Goal: Transaction & Acquisition: Purchase product/service

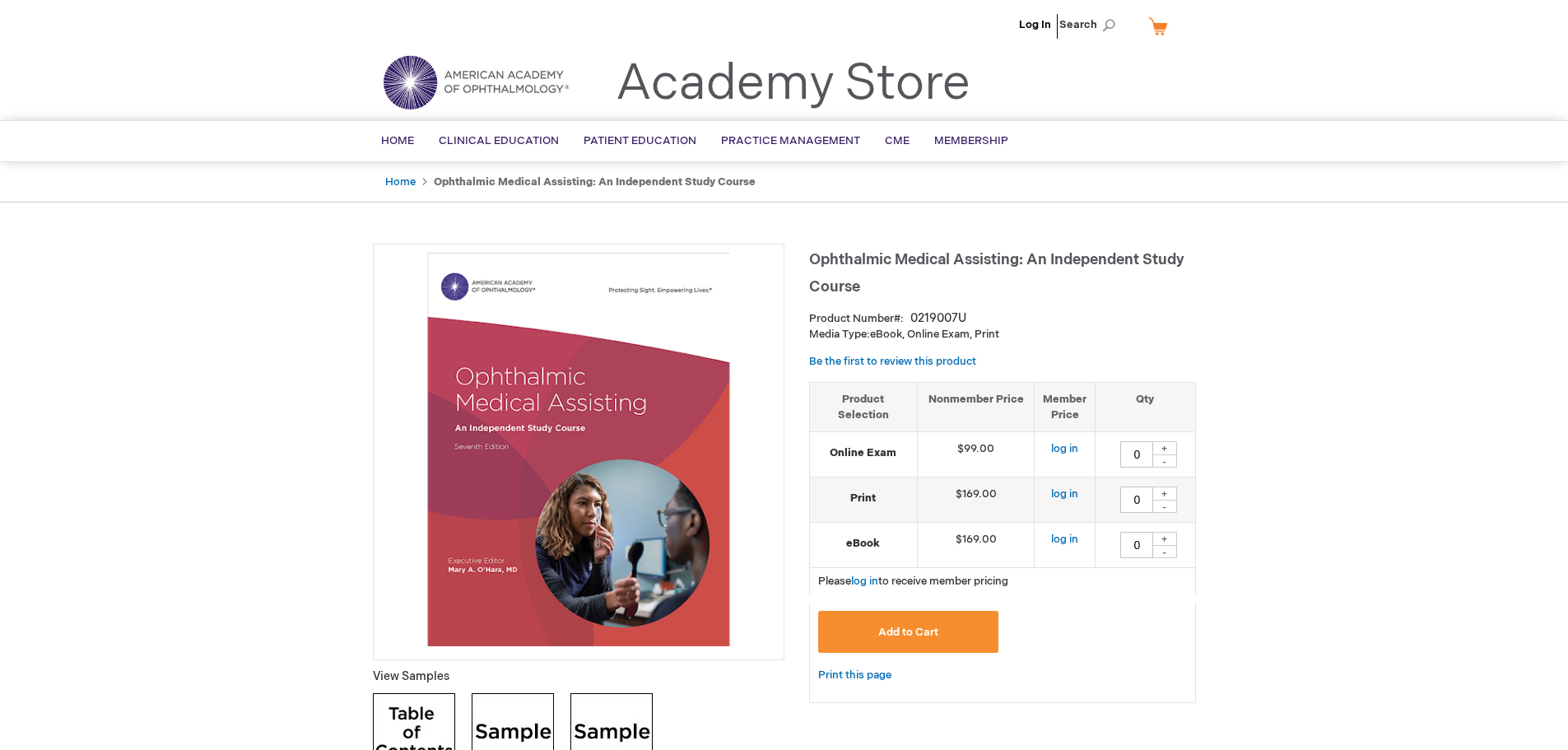
click at [1160, 443] on div "+" at bounding box center [1164, 448] width 24 height 14
type input "1"
click at [939, 625] on button "Add to Cart" at bounding box center [909, 632] width 181 height 42
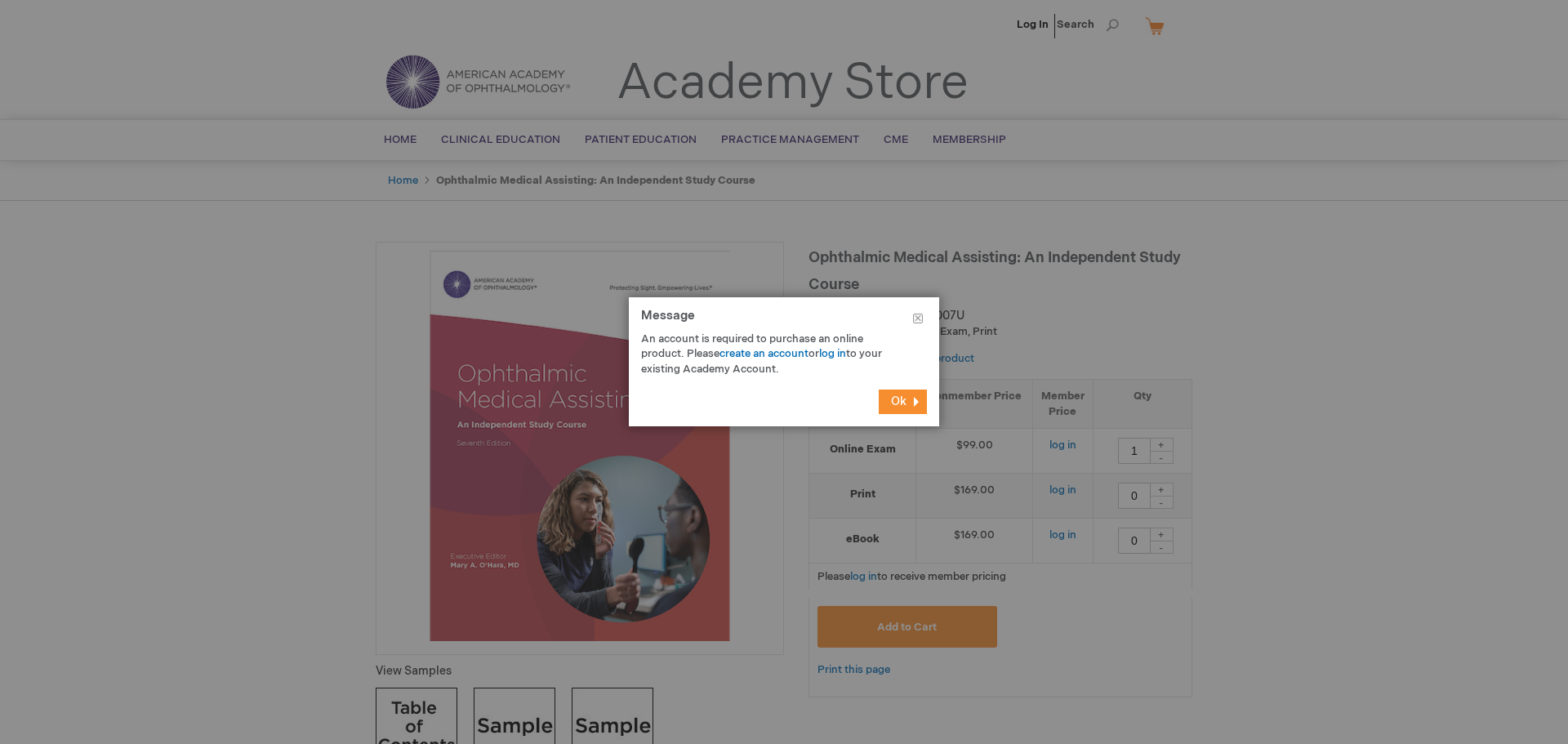
click at [898, 403] on span "Ok" at bounding box center [898, 402] width 16 height 14
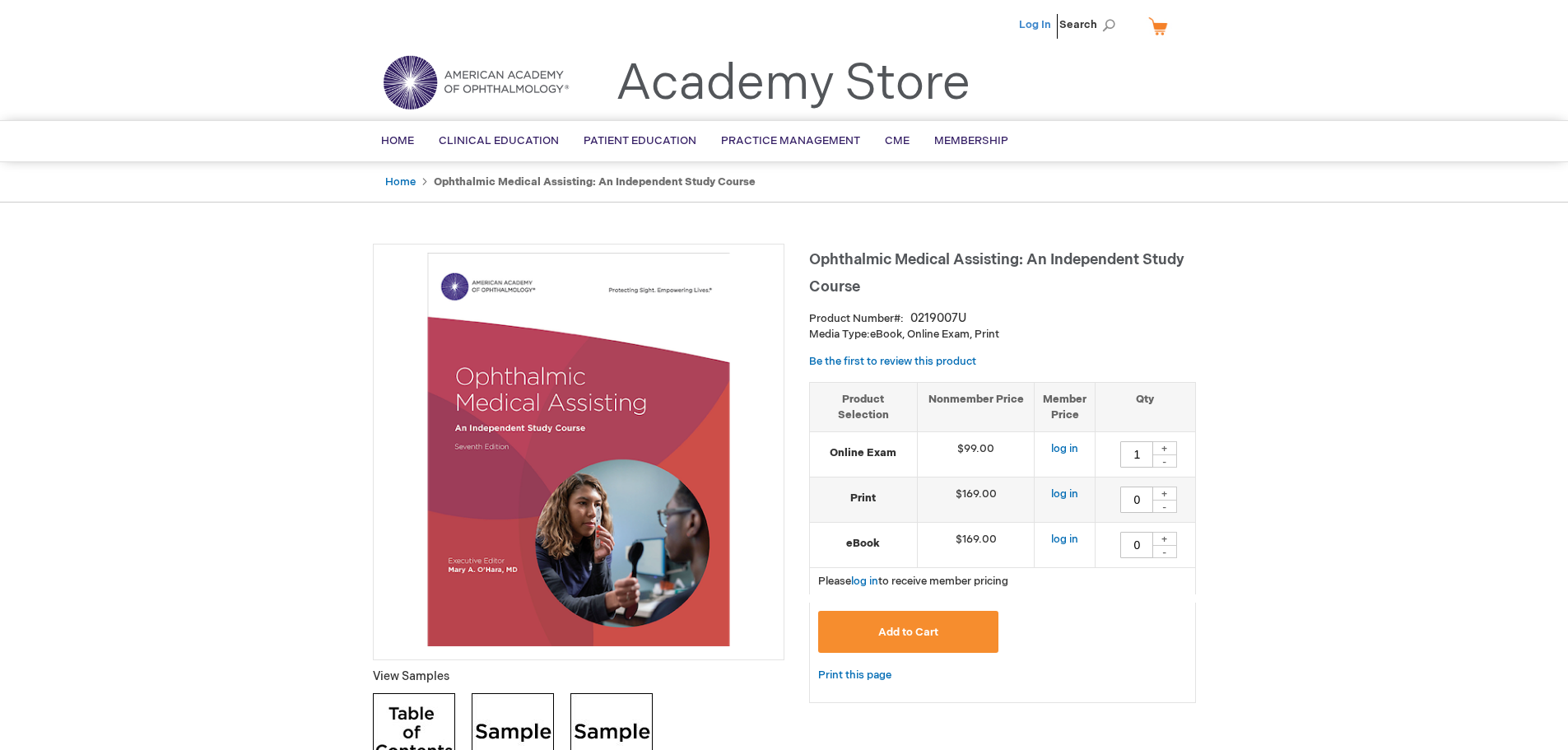
click at [1039, 25] on link "Log In" at bounding box center [1035, 24] width 32 height 13
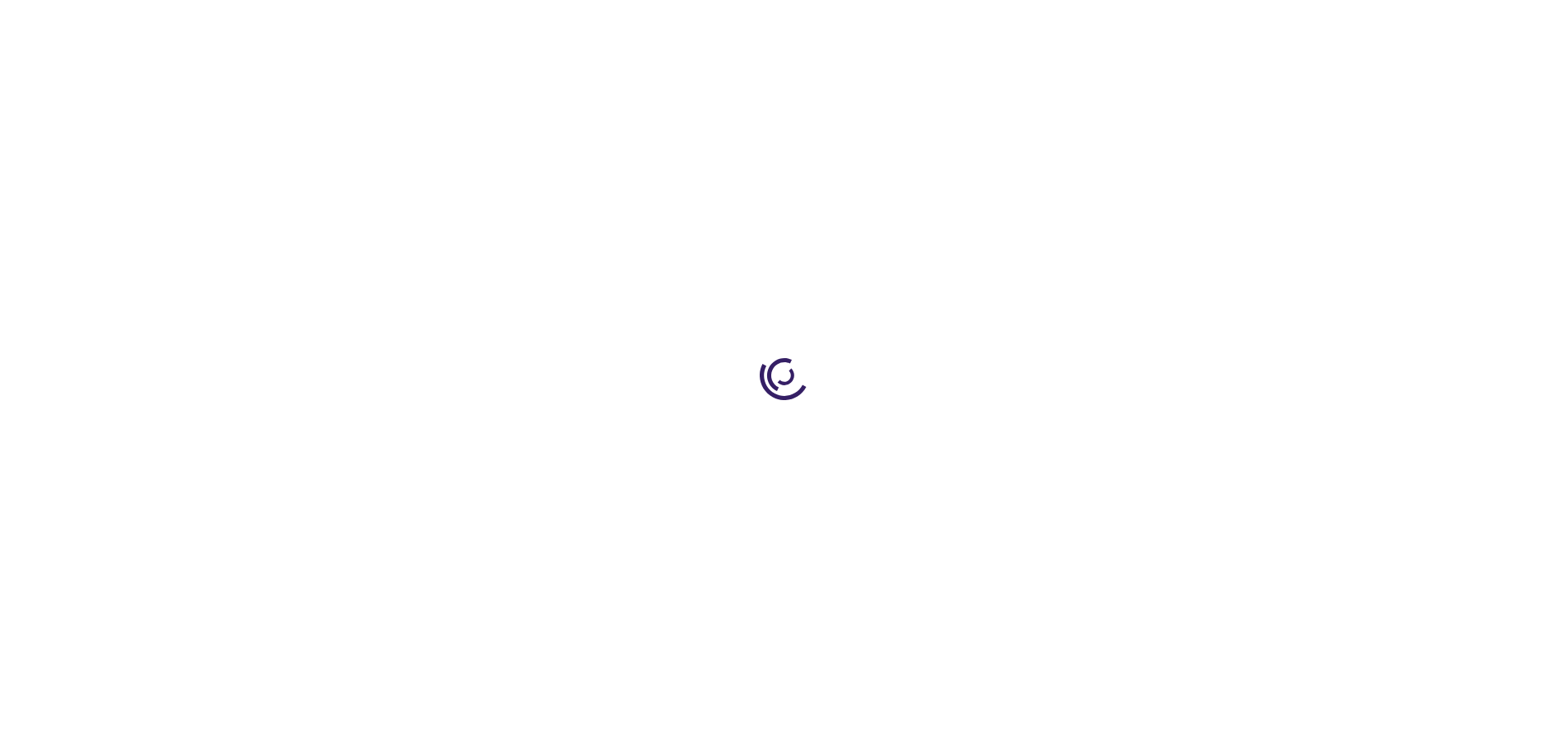
type input "0"
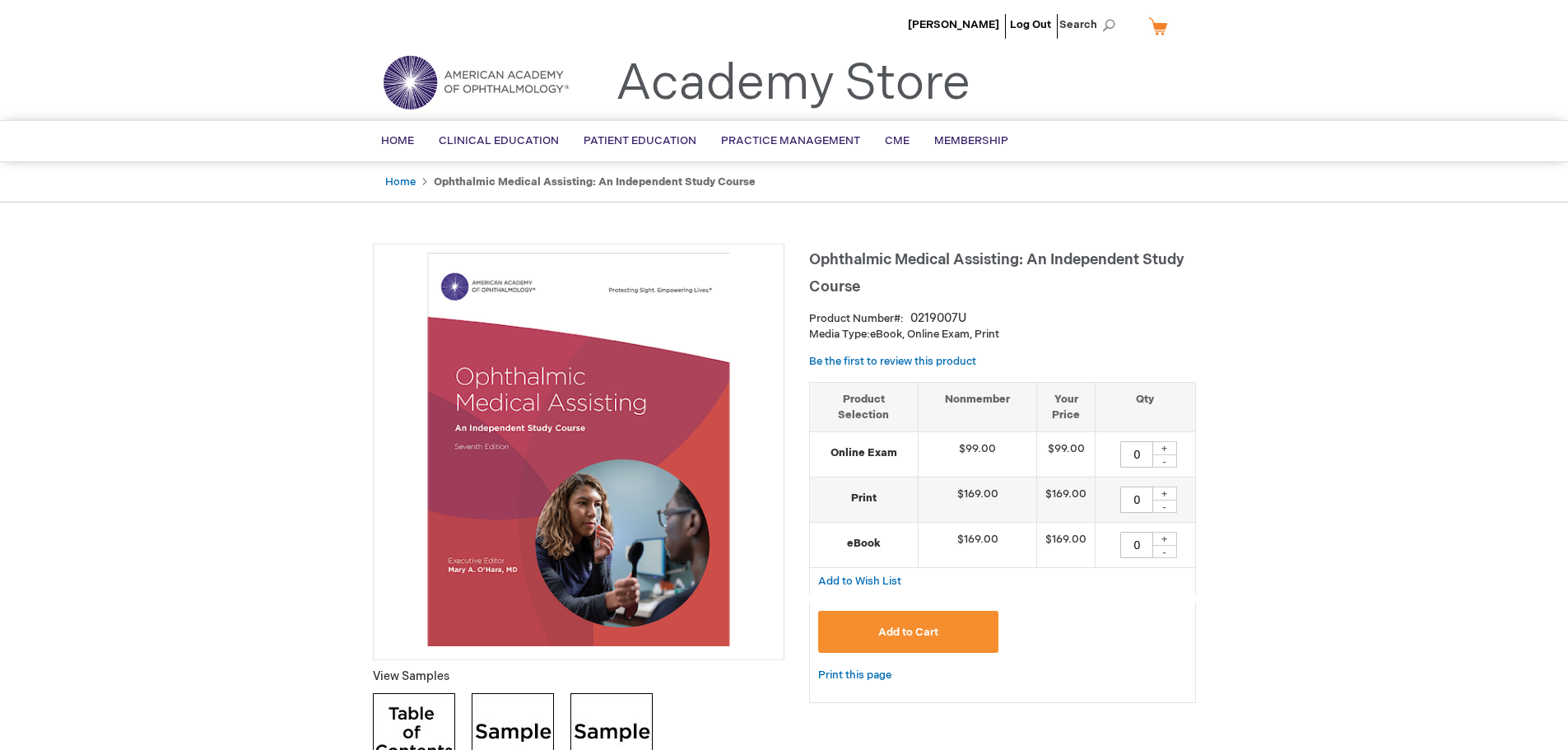
drag, startPoint x: 1171, startPoint y: 449, endPoint x: 964, endPoint y: 537, distance: 224.9
click at [1165, 450] on div "+" at bounding box center [1164, 448] width 24 height 14
type input "1"
click at [937, 637] on span "Add to Cart" at bounding box center [908, 632] width 60 height 13
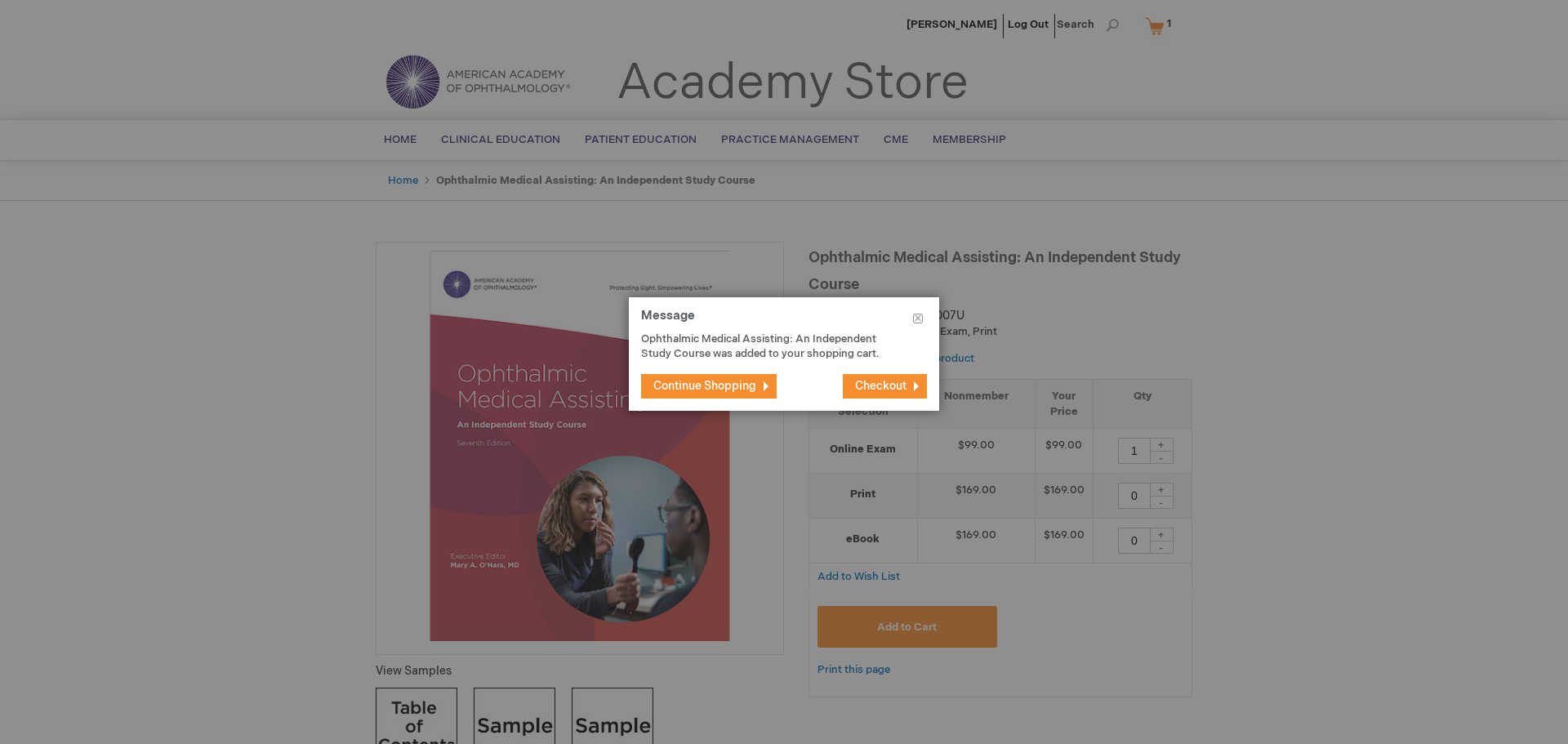
click at [885, 385] on span "Checkout" at bounding box center [880, 386] width 51 height 14
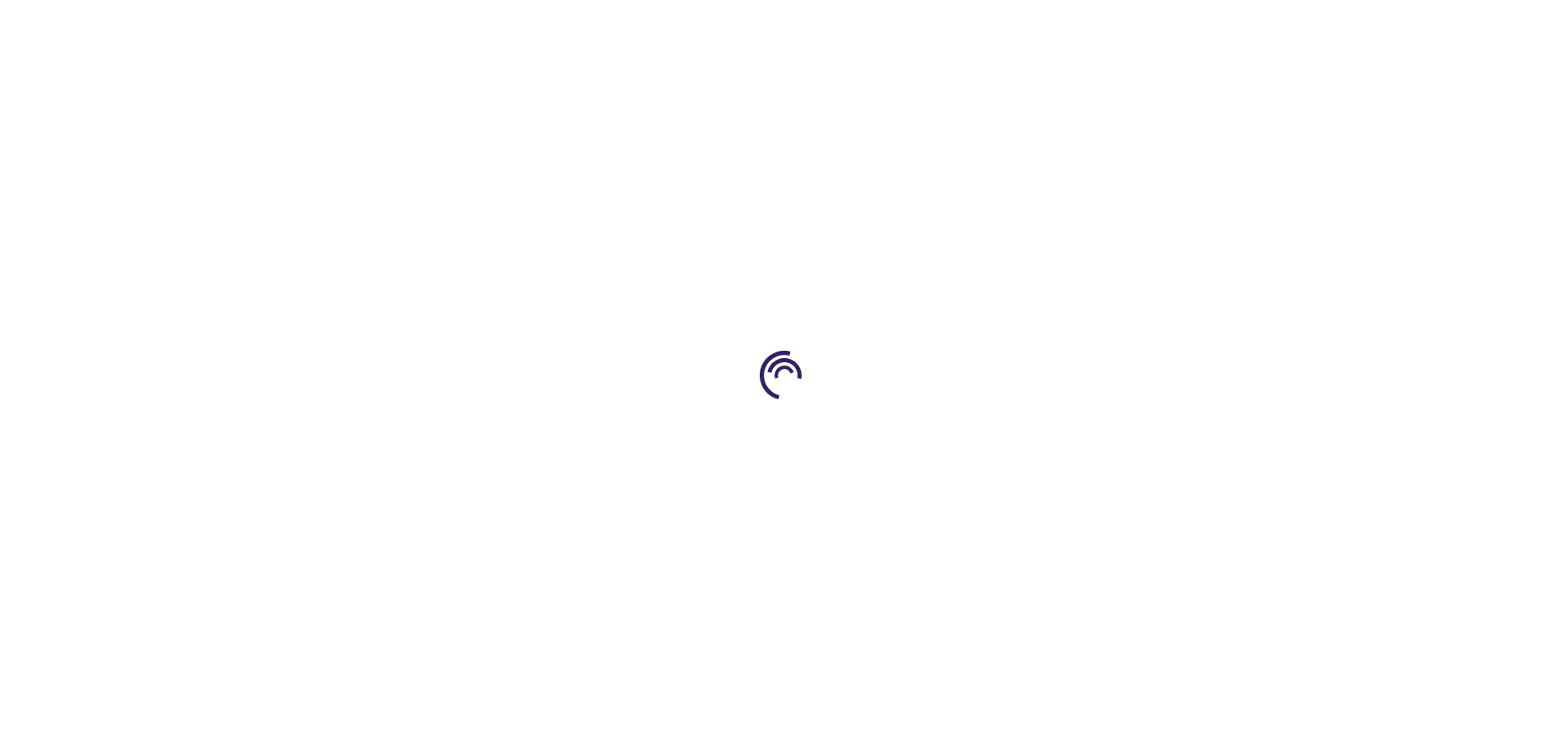
select select "US"
select select "22"
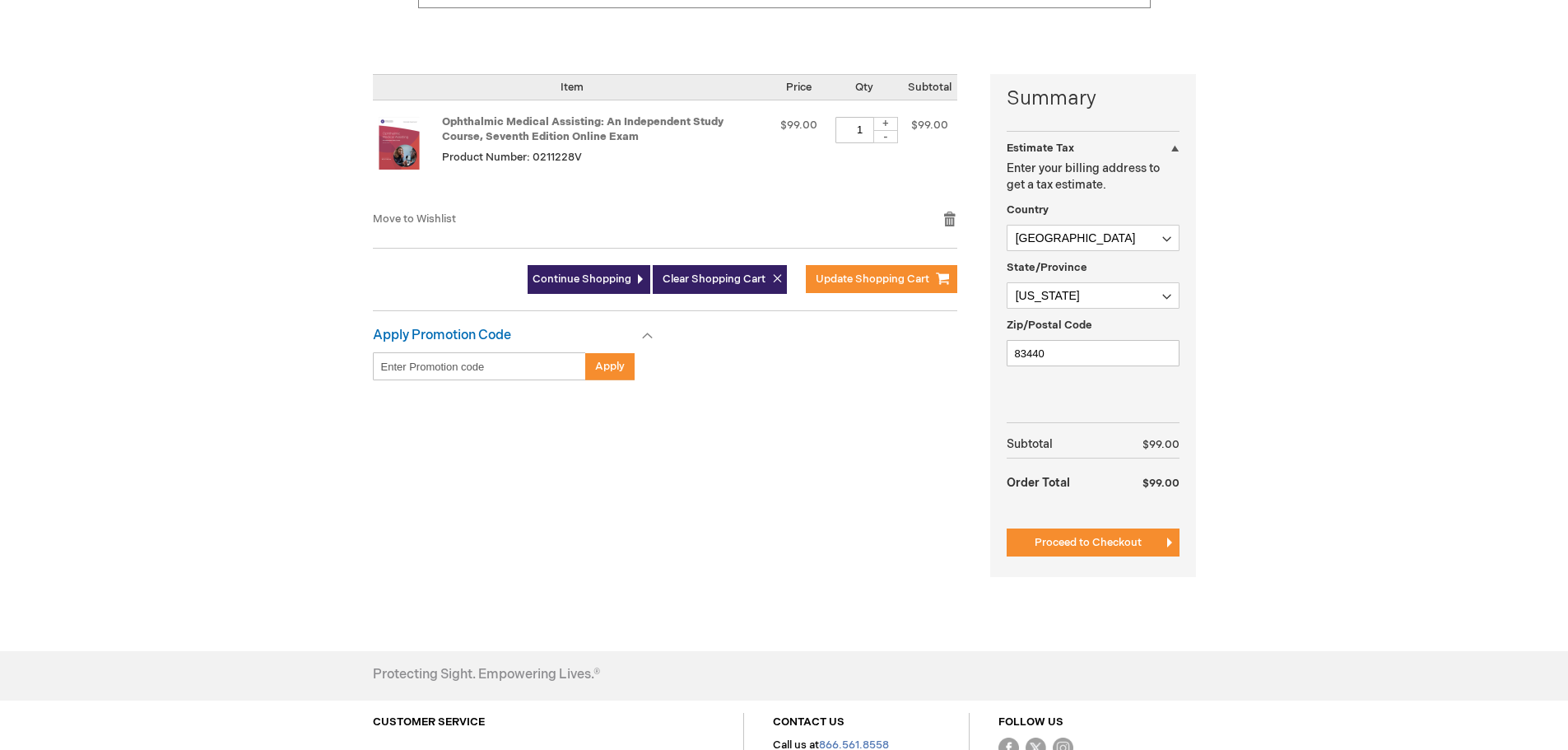
scroll to position [412, 0]
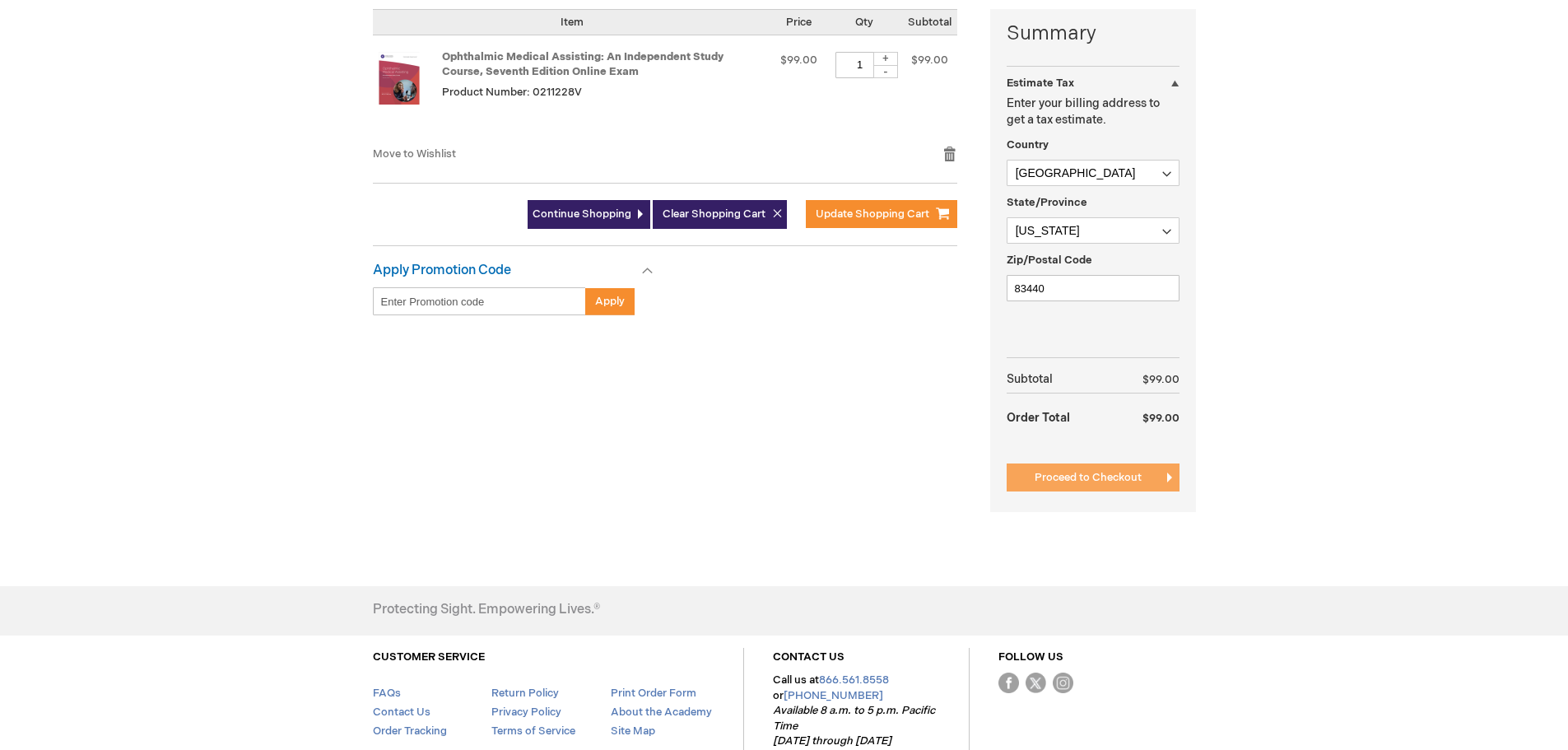
click at [1110, 478] on span "Proceed to Checkout" at bounding box center [1088, 476] width 107 height 13
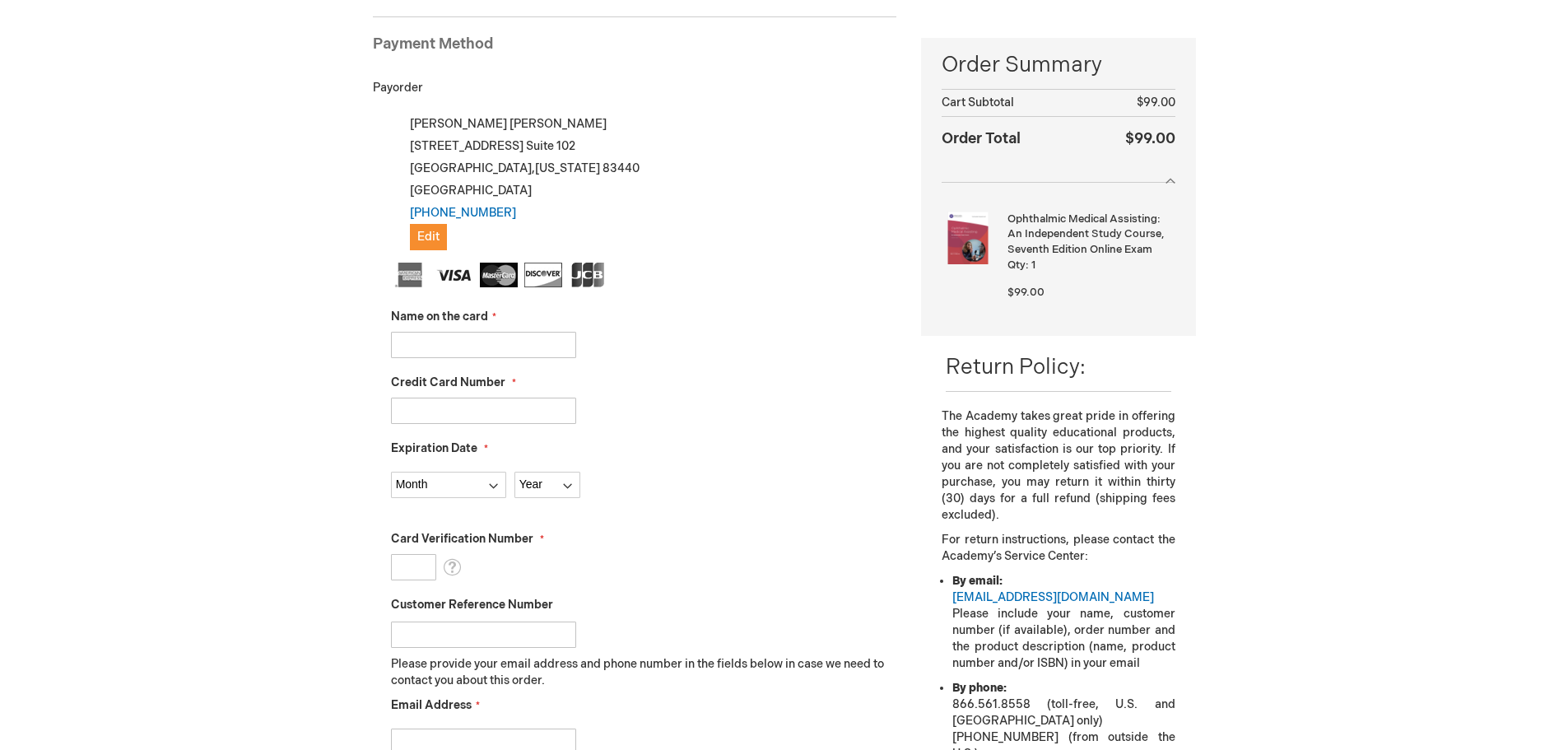
click at [445, 345] on input "Name on the card" at bounding box center [483, 344] width 185 height 26
type input "[PERSON_NAME]"
type input "4802139688283165"
click at [410, 485] on select "Month 01 - January 02 - February 03 - March 04 - April 05 - May 06 - June 07 - …" at bounding box center [449, 484] width 115 height 26
select select "4"
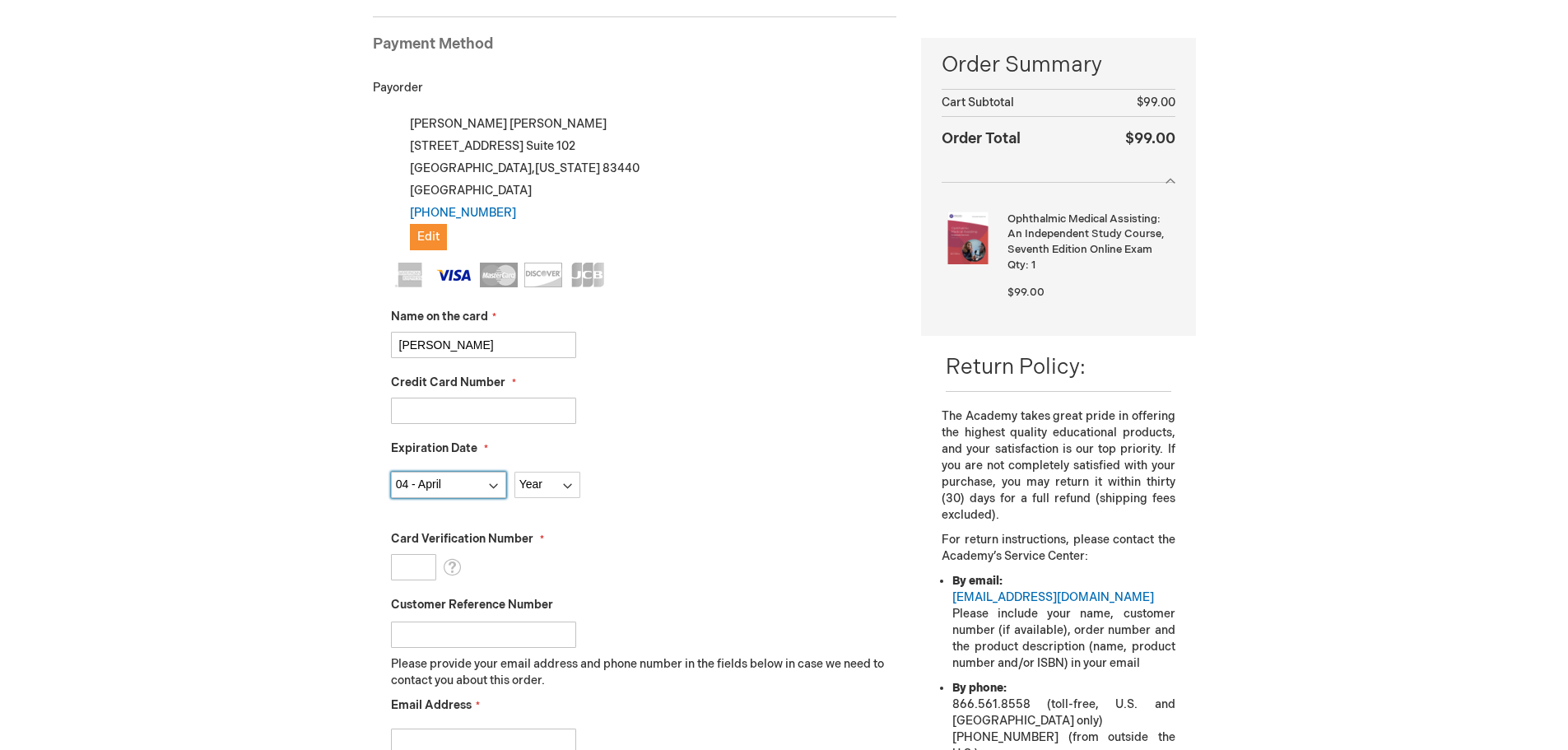
click at [391, 471] on select "Month 01 - January 02 - February 03 - March 04 - April 05 - May 06 - June 07 - …" at bounding box center [449, 484] width 115 height 26
click at [551, 492] on select "Year 2025 2026 2027 2028 2029 2030 2031 2032 2033 2034 2035" at bounding box center [547, 484] width 66 height 26
select select "2028"
click at [515, 471] on select "Year 2025 2026 2027 2028 2029 2030 2031 2032 2033 2034 2035" at bounding box center [547, 484] width 66 height 26
click at [417, 575] on input "Card Verification Number" at bounding box center [414, 566] width 45 height 26
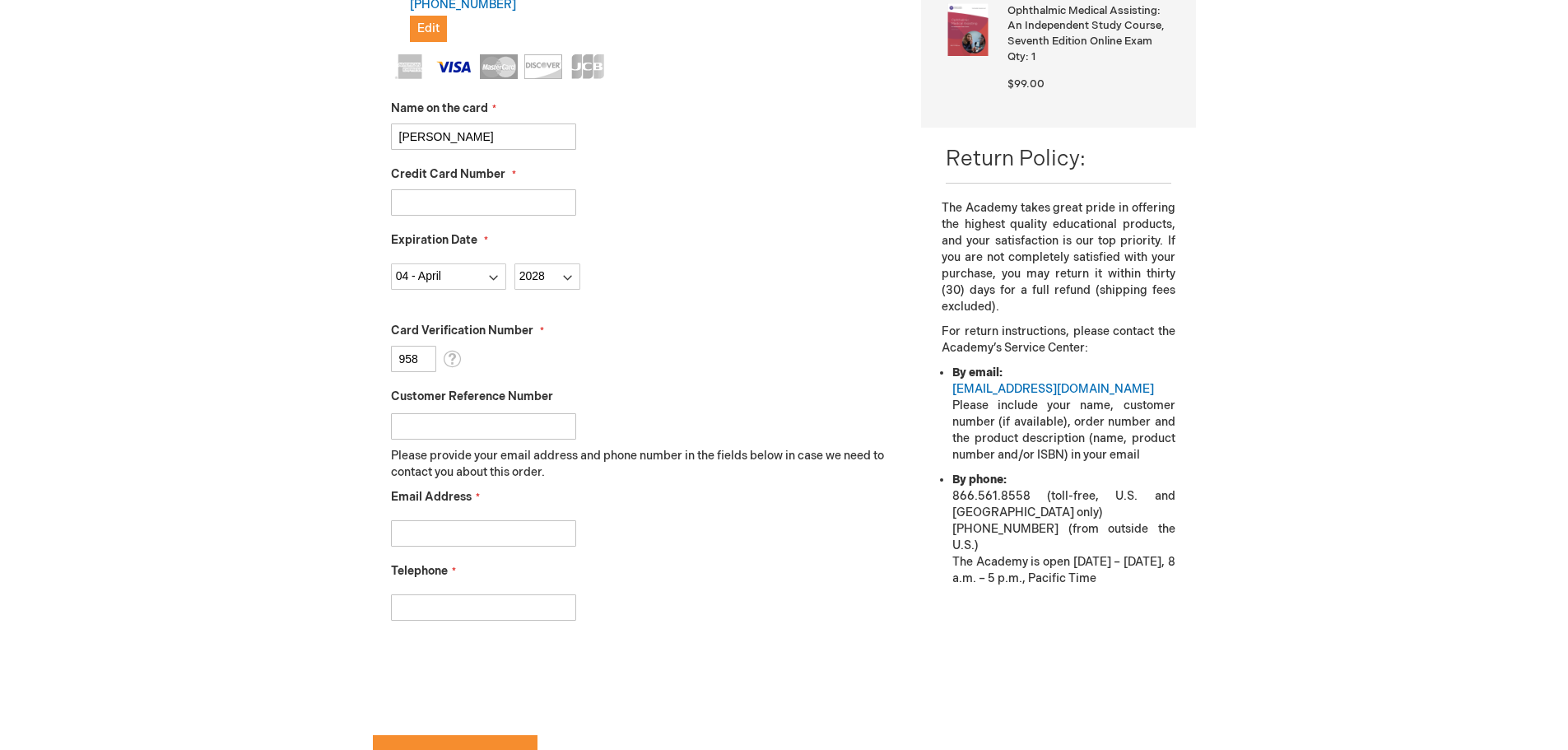
scroll to position [472, 0]
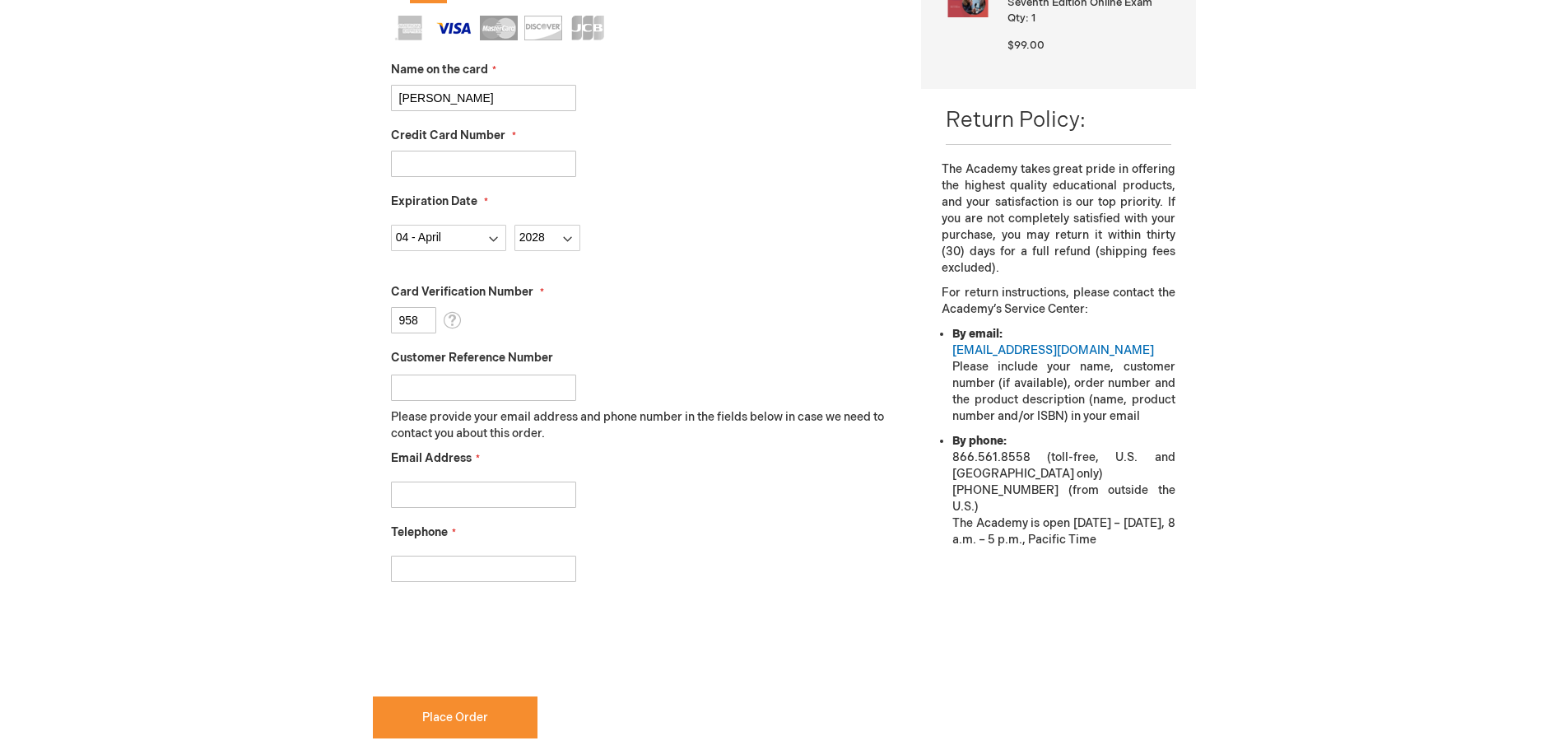
type input "958"
click at [486, 494] on input "Email Address" at bounding box center [483, 494] width 185 height 26
type input "[EMAIL_ADDRESS][DOMAIN_NAME]"
click at [418, 571] on input "Telephone" at bounding box center [483, 568] width 185 height 26
type input "[PHONE_NUMBER]"
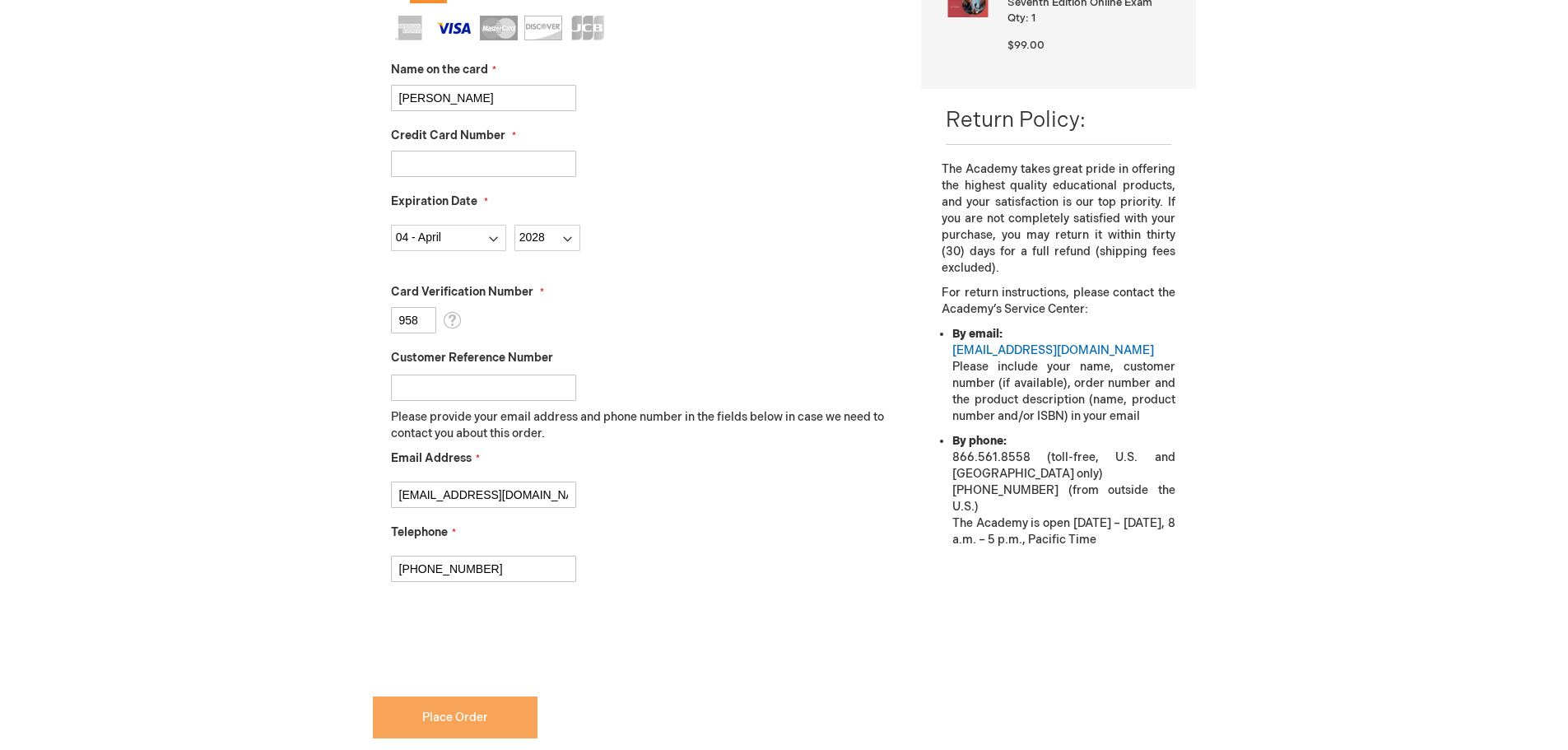
checkbox input "true"
click at [434, 726] on button "Place Order" at bounding box center [455, 717] width 164 height 42
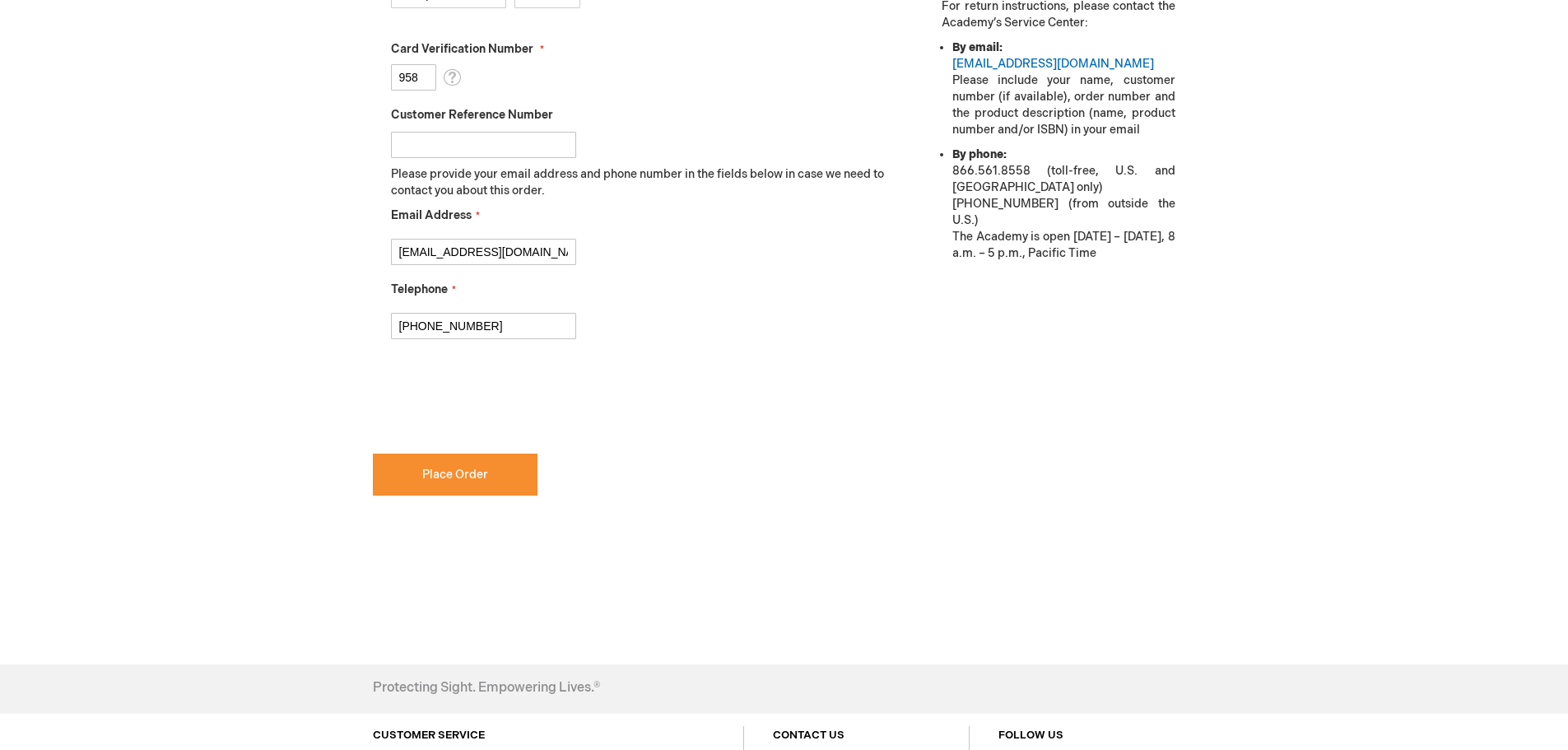
scroll to position [888, 0]
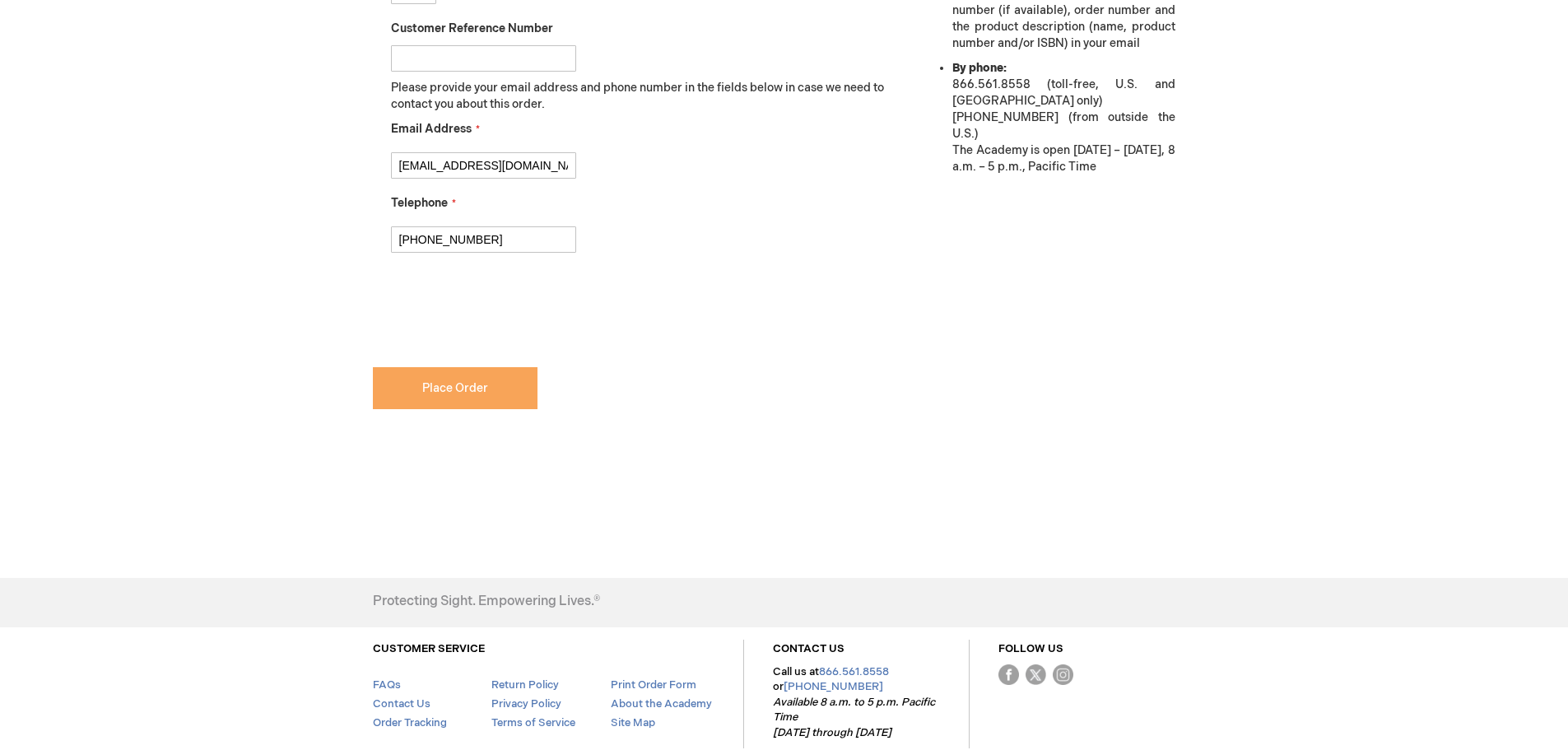
click at [474, 400] on button "Place Order" at bounding box center [455, 387] width 164 height 42
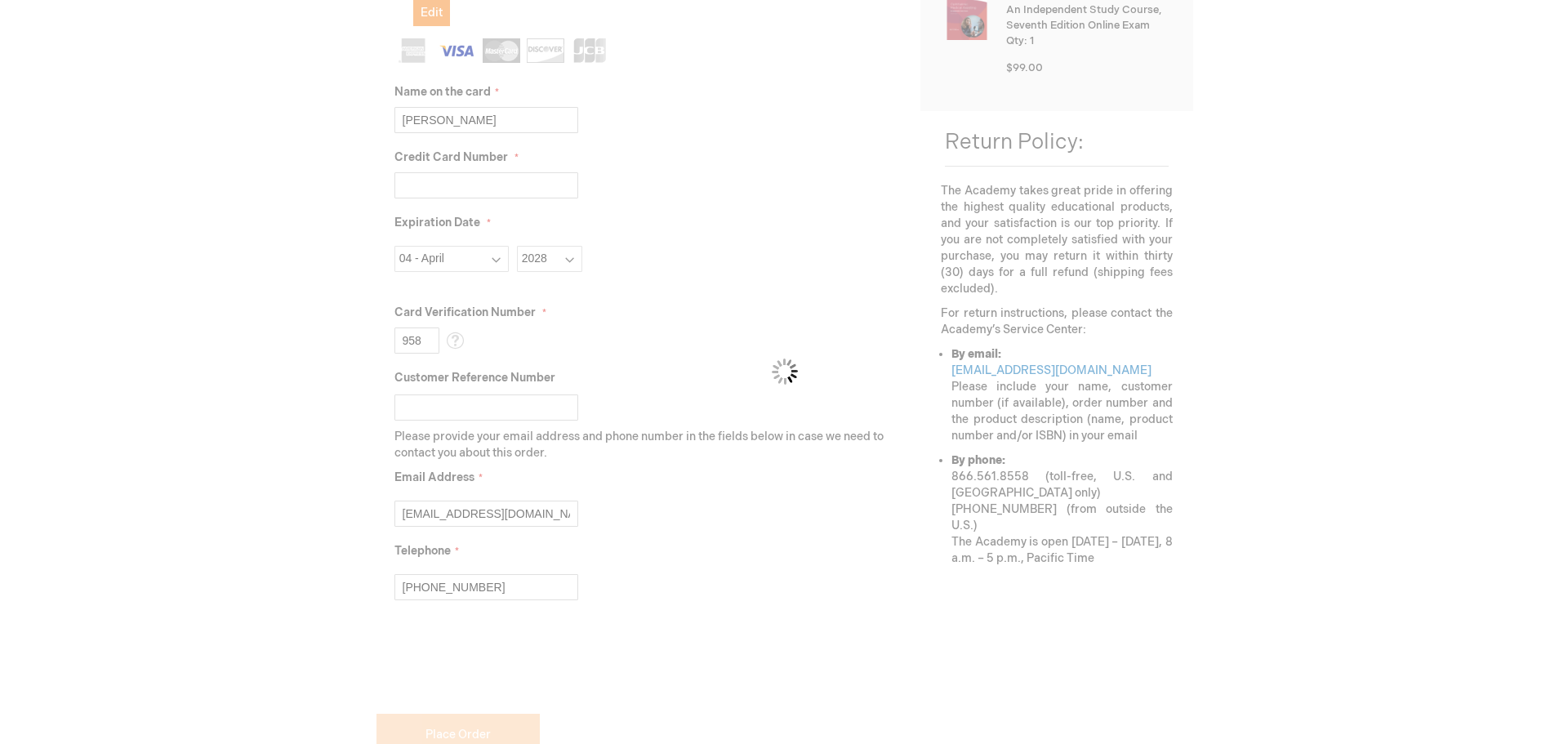
scroll to position [224, 0]
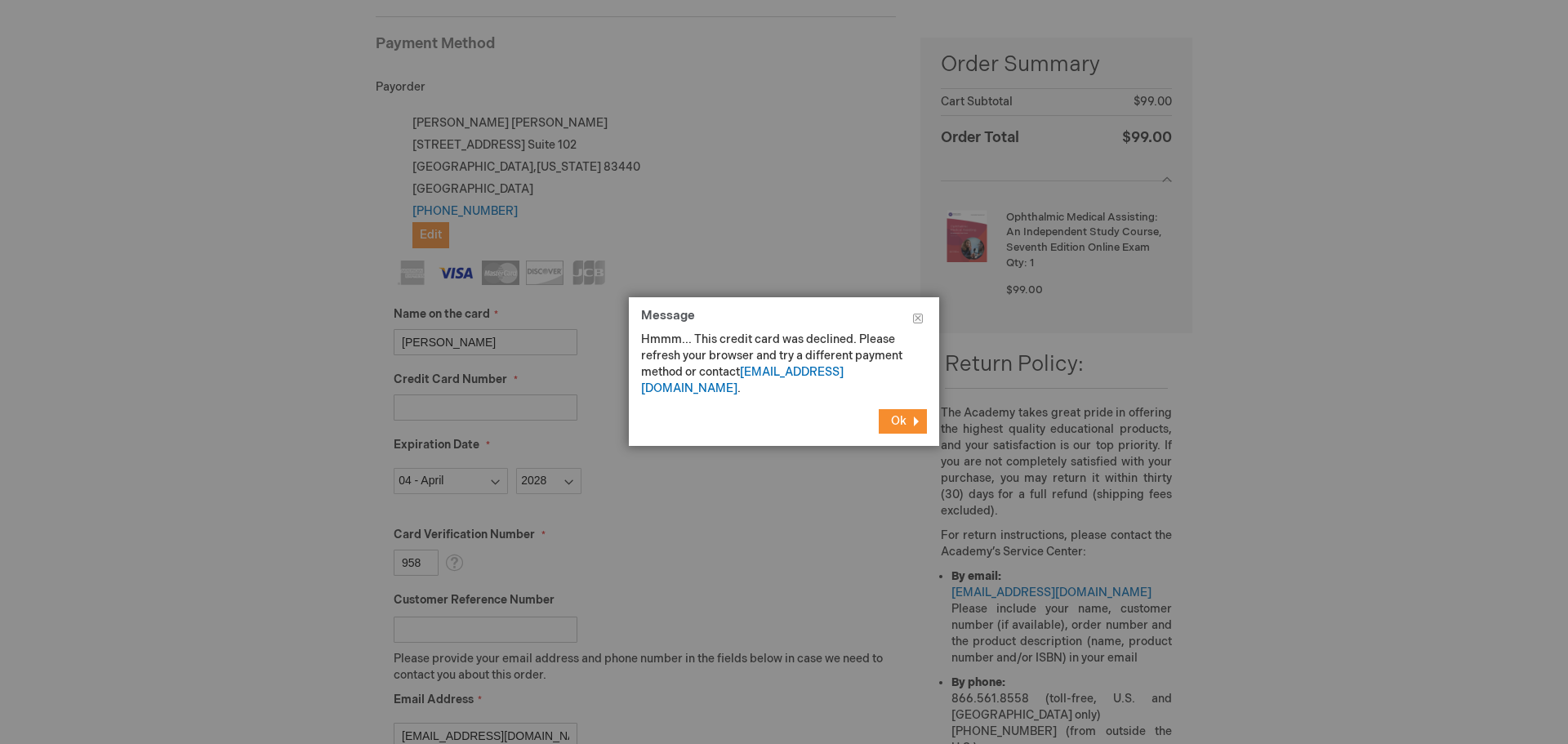
click at [896, 414] on span "Ok" at bounding box center [898, 421] width 16 height 14
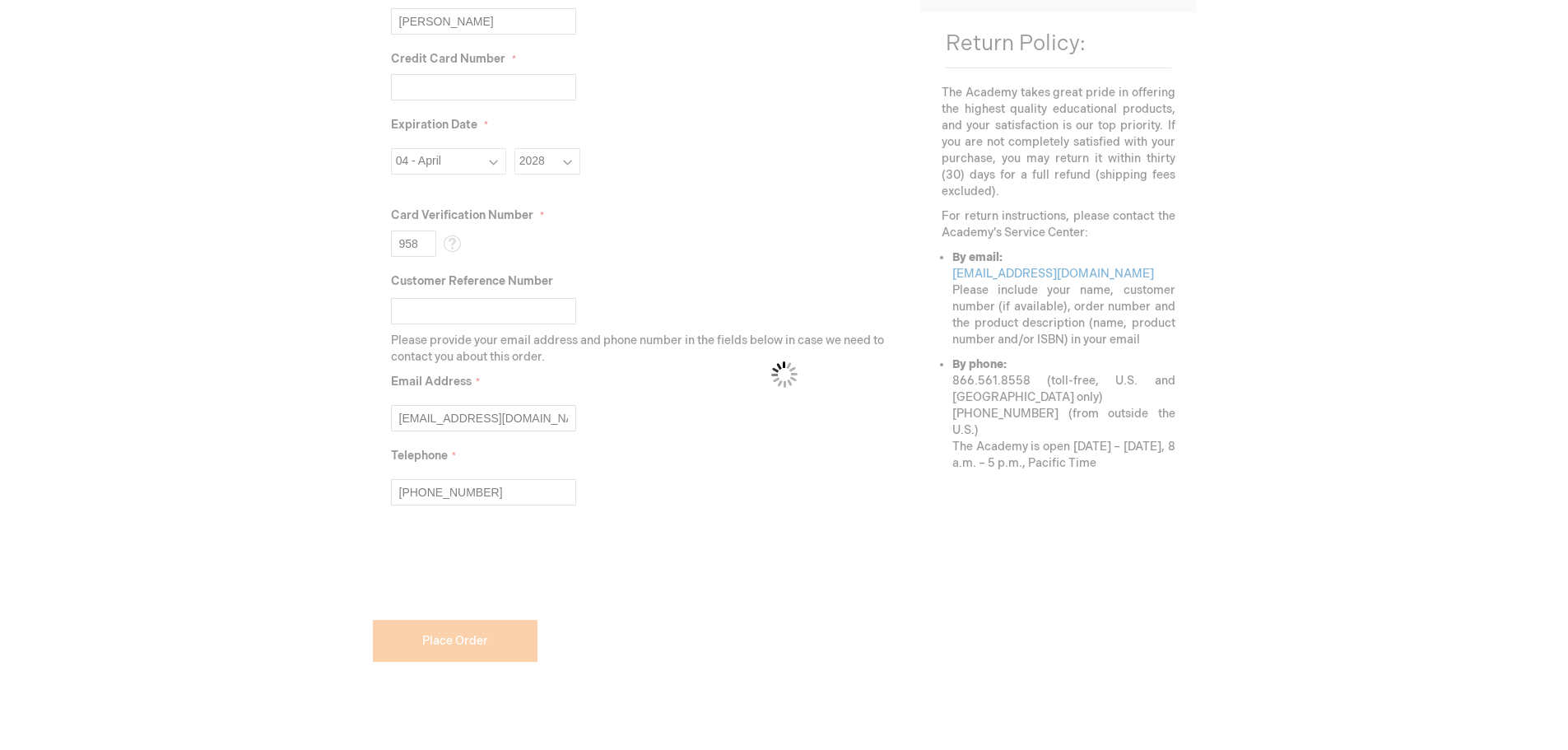
scroll to position [321, 0]
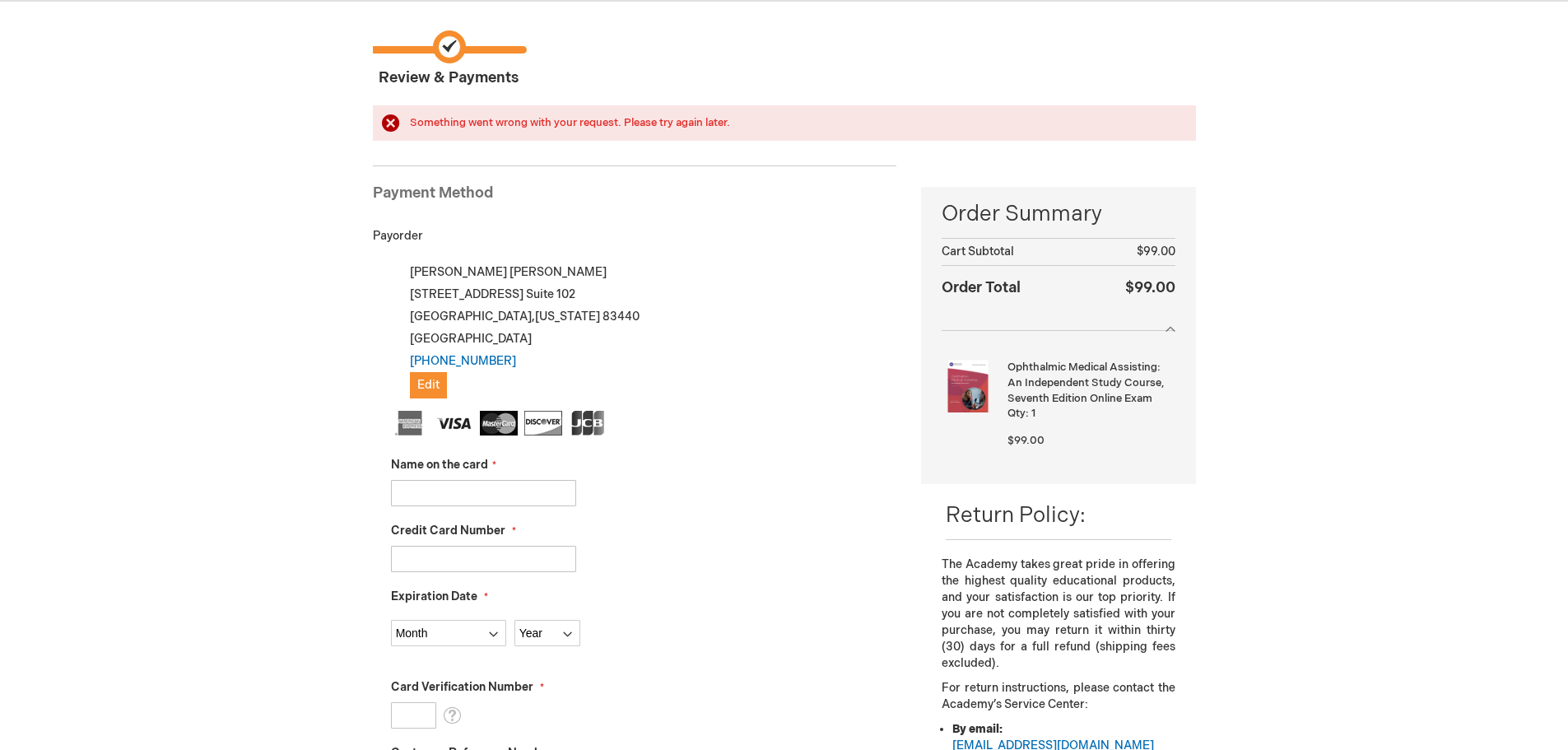
scroll to position [164, 0]
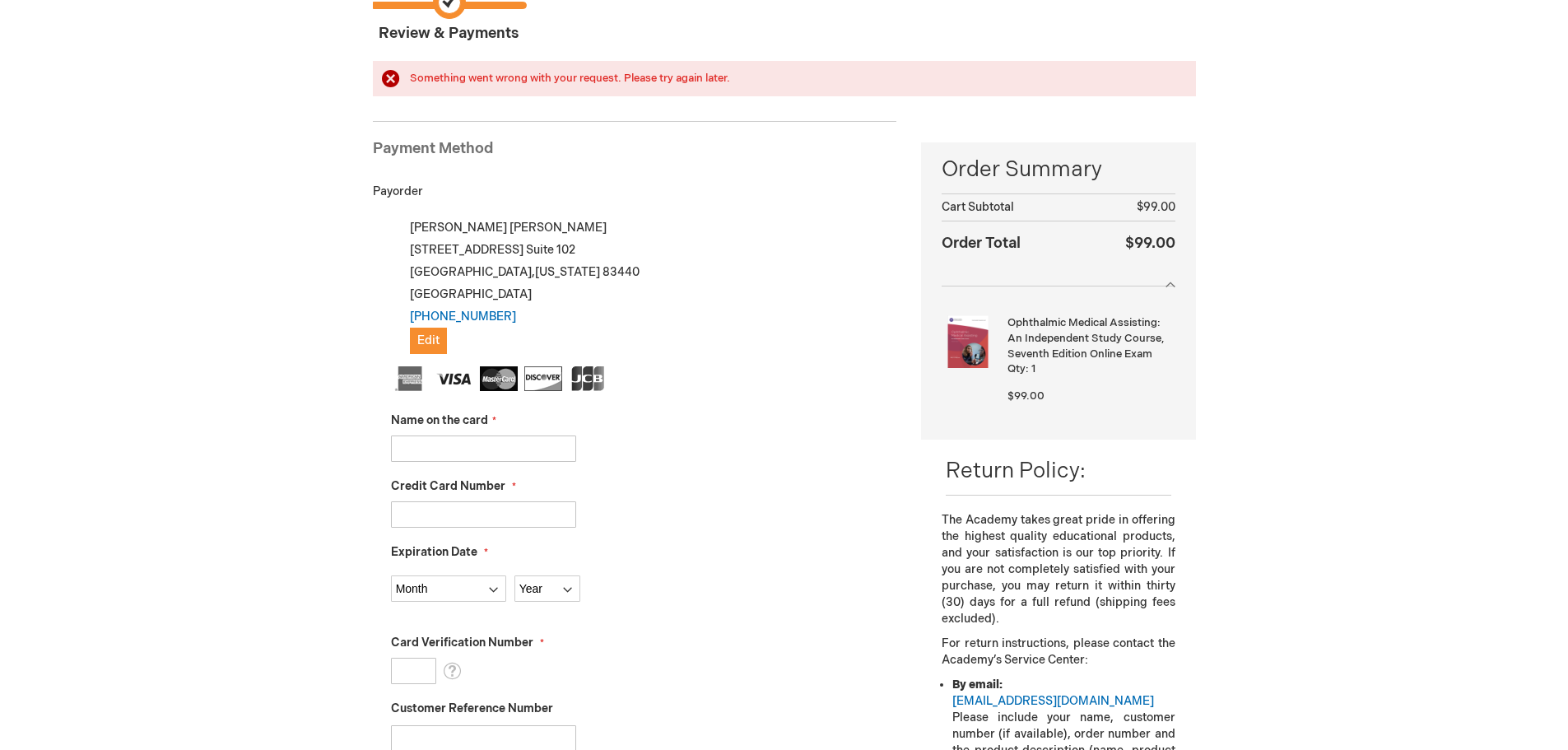
click at [418, 451] on input "Name on the card" at bounding box center [483, 448] width 185 height 26
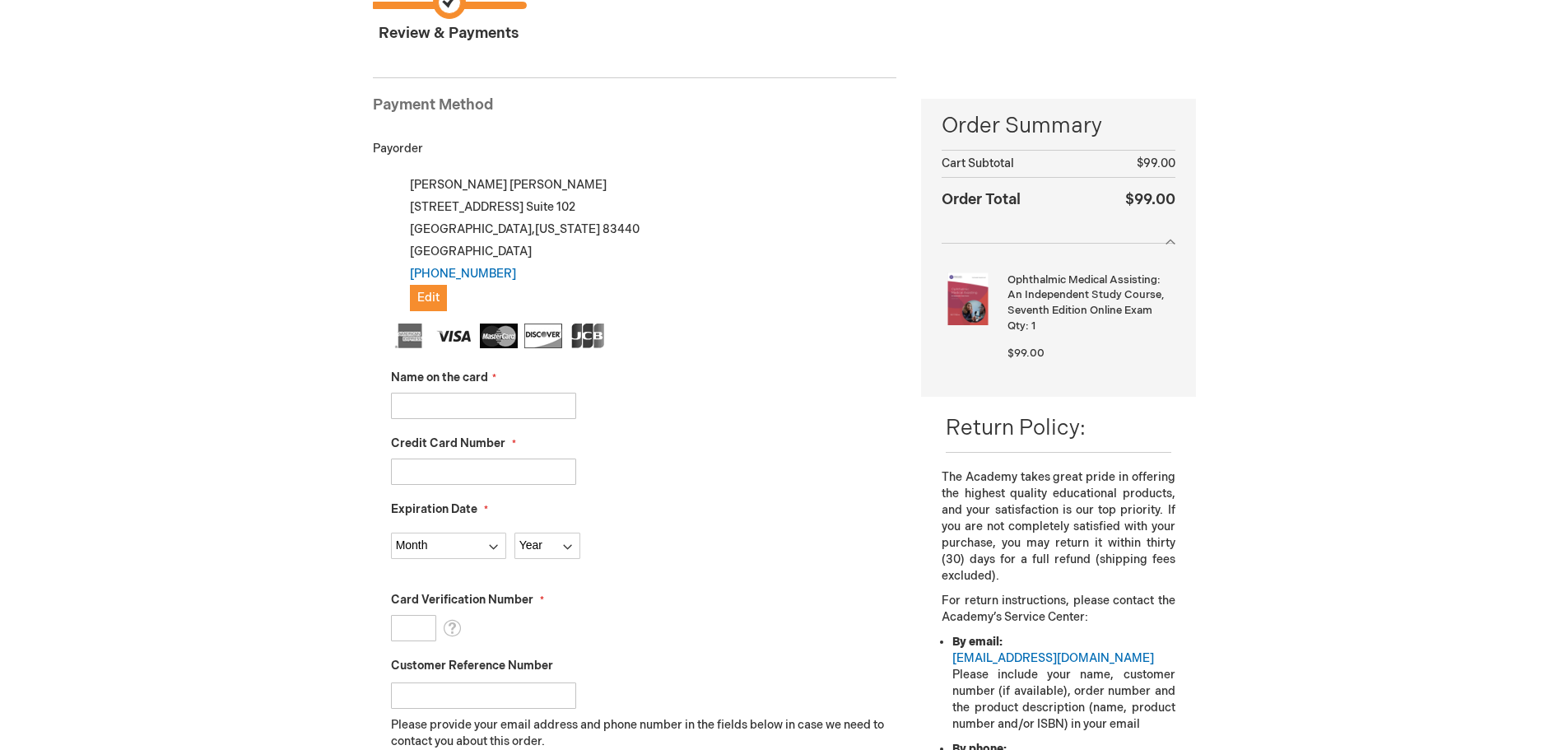
type input "[PERSON_NAME]"
click at [438, 480] on input "Credit Card Number" at bounding box center [483, 471] width 185 height 26
type input "4802139688283165"
click at [424, 541] on select "Month 01 - January 02 - February 03 - March 04 - April 05 - May 06 - June 07 - …" at bounding box center [449, 546] width 115 height 26
select select "4"
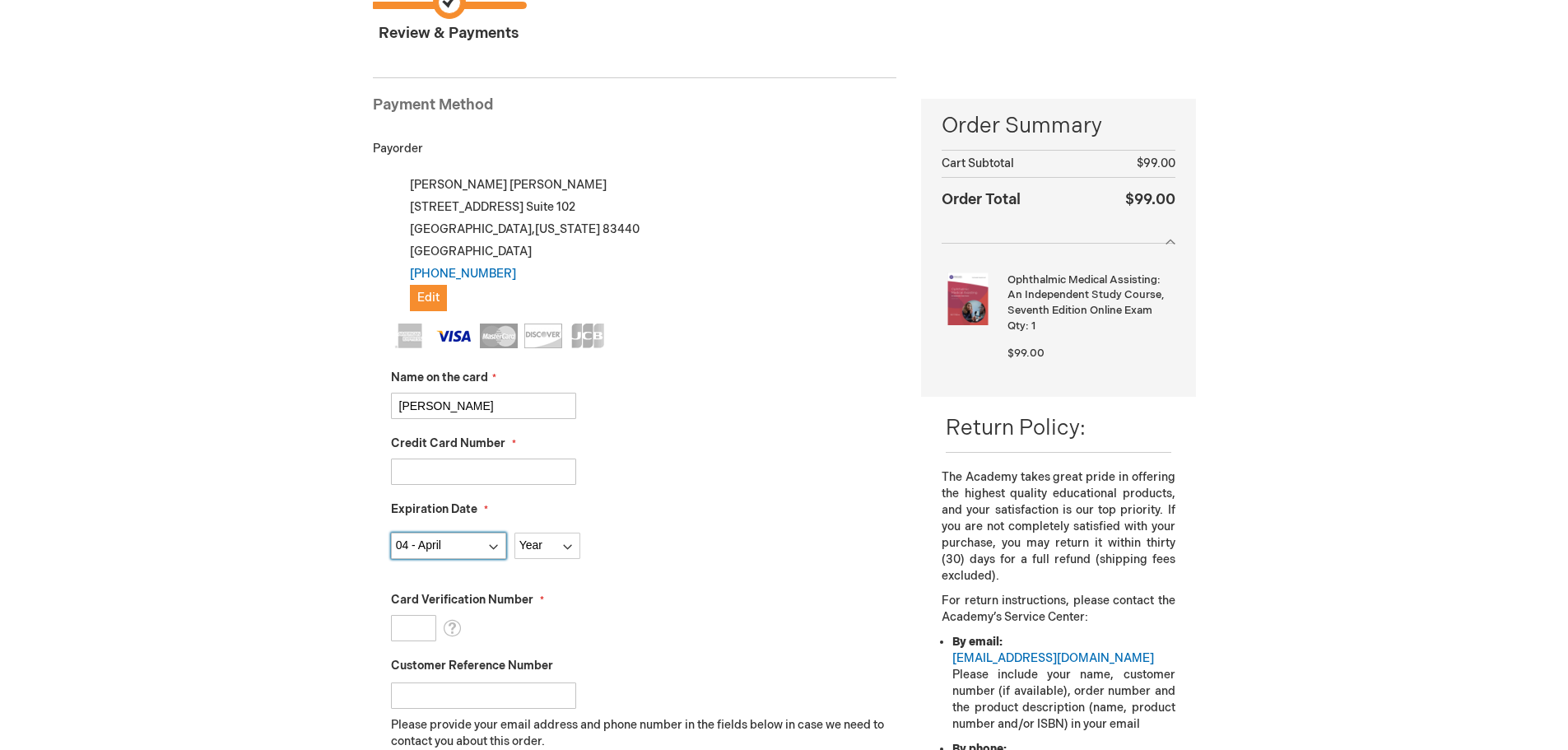
click at [391, 533] on select "Month 01 - January 02 - February 03 - March 04 - April 05 - May 06 - June 07 - …" at bounding box center [449, 546] width 115 height 26
click at [543, 567] on fieldset "Name on the card Jessica Hansen Credit Card Number 4802139688283165 Expiration …" at bounding box center [645, 615] width 507 height 583
click at [544, 544] on select "Year 2025 2026 2027 2028 2029 2030 2031 2032 2033 2034 2035" at bounding box center [547, 546] width 66 height 26
select select "2028"
click at [515, 533] on select "Year 2025 2026 2027 2028 2029 2030 2031 2032 2033 2034 2035" at bounding box center [547, 546] width 66 height 26
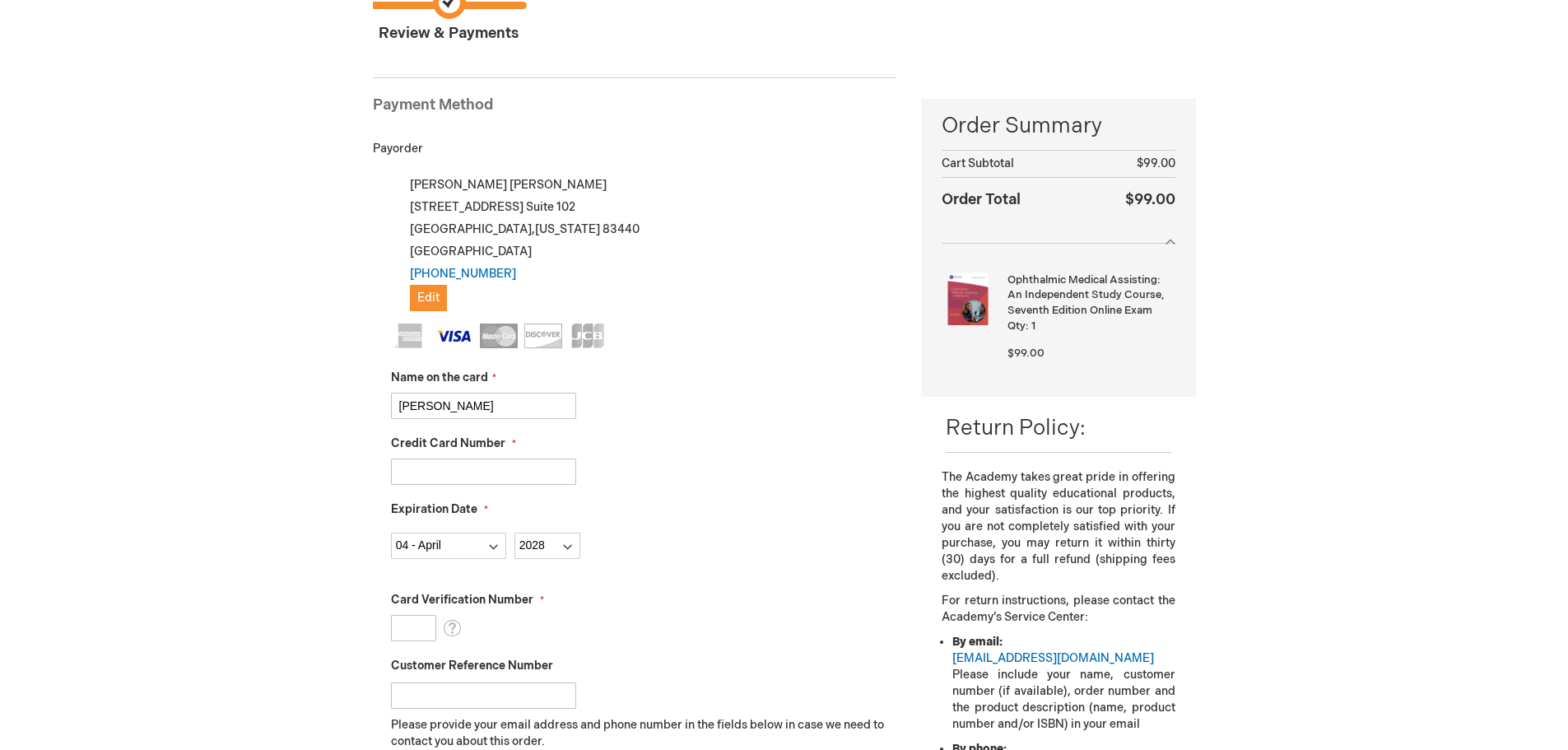
click at [413, 611] on div "Card Verification Number What is this?" at bounding box center [645, 616] width 507 height 50
click at [413, 620] on input "Card Verification Number" at bounding box center [414, 628] width 45 height 26
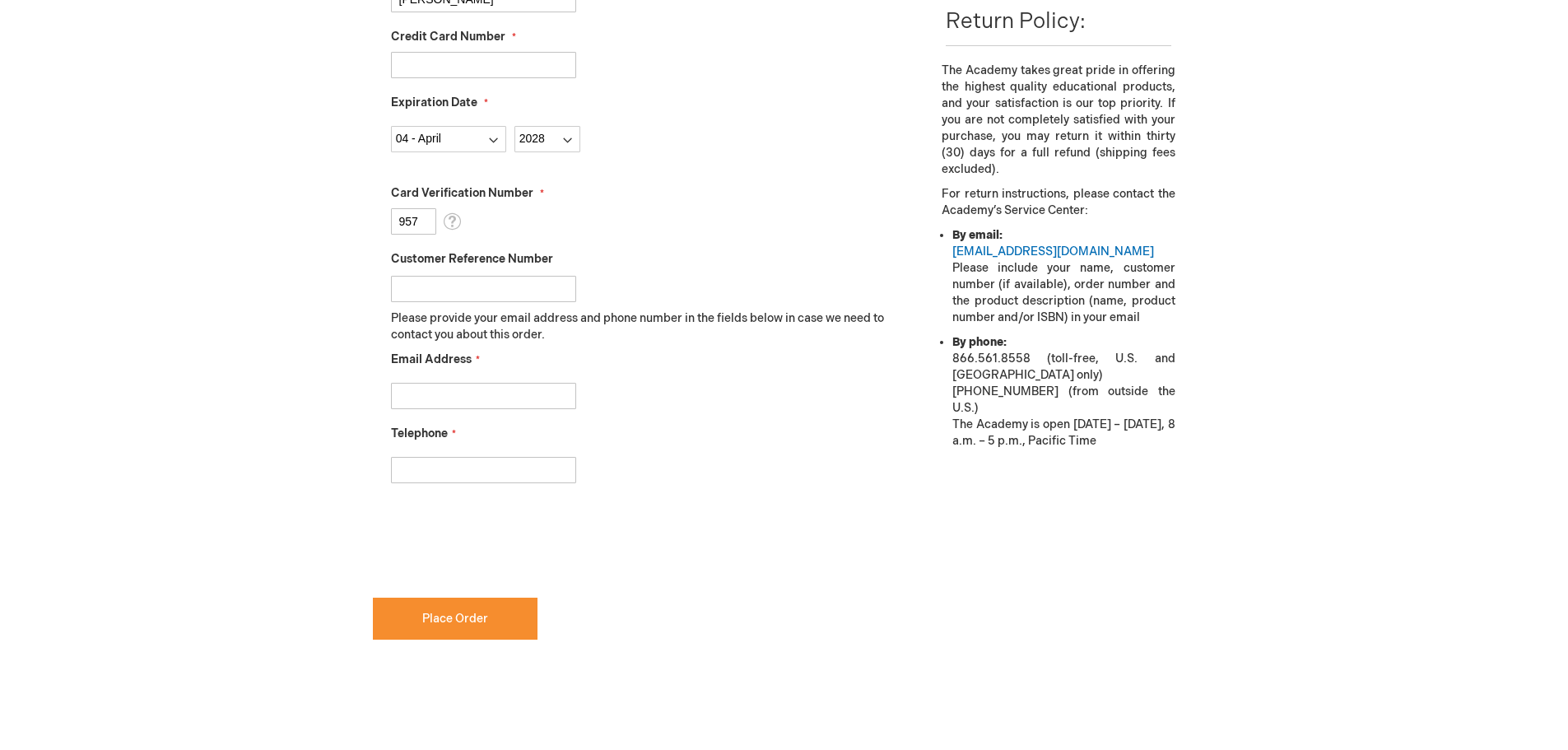
scroll to position [576, 0]
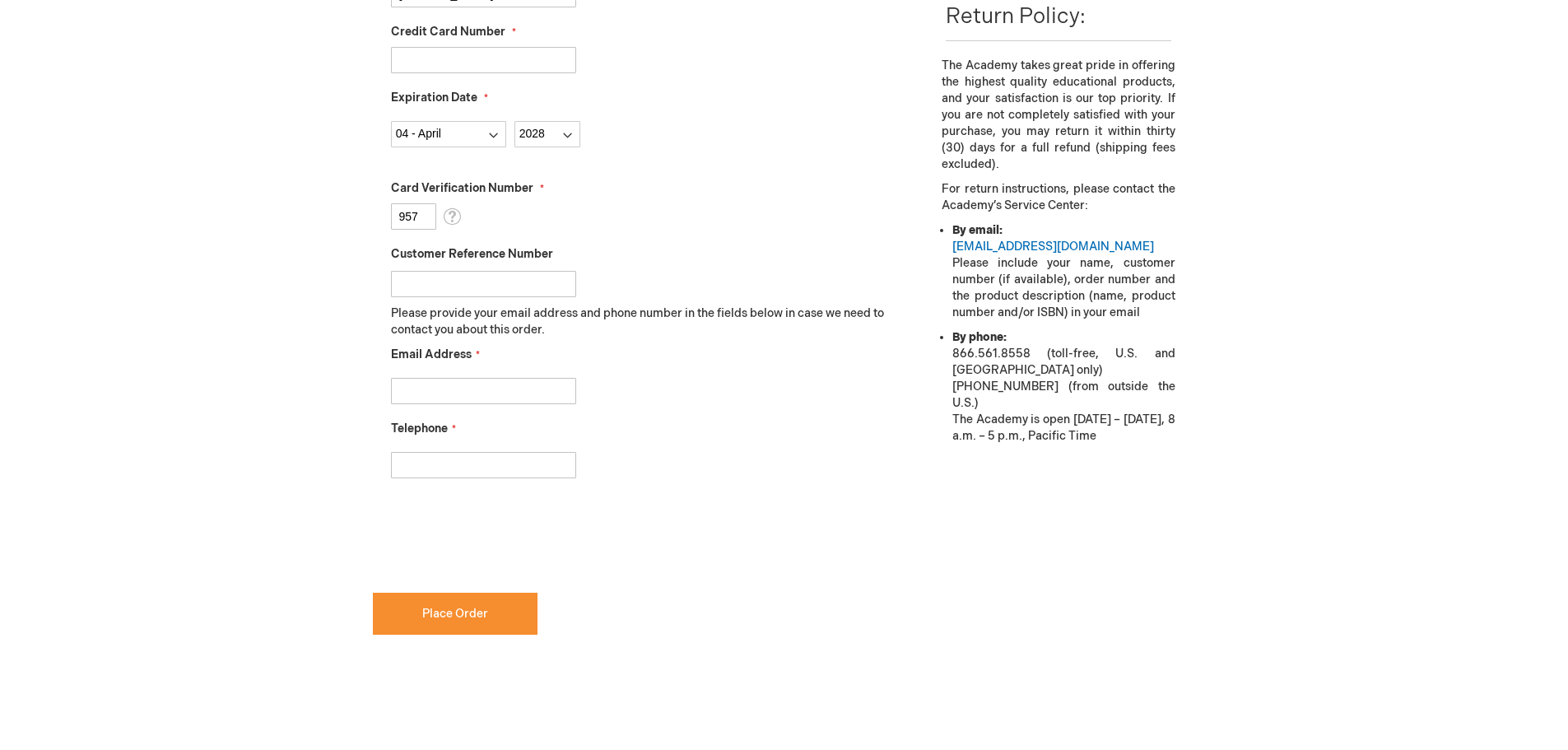
type input "957"
click at [470, 395] on input "Email Address" at bounding box center [483, 390] width 185 height 26
type input "jhansen@premieridaho.com"
click at [461, 464] on input "Telephone" at bounding box center [483, 464] width 185 height 26
type input "[PHONE_NUMBER]"
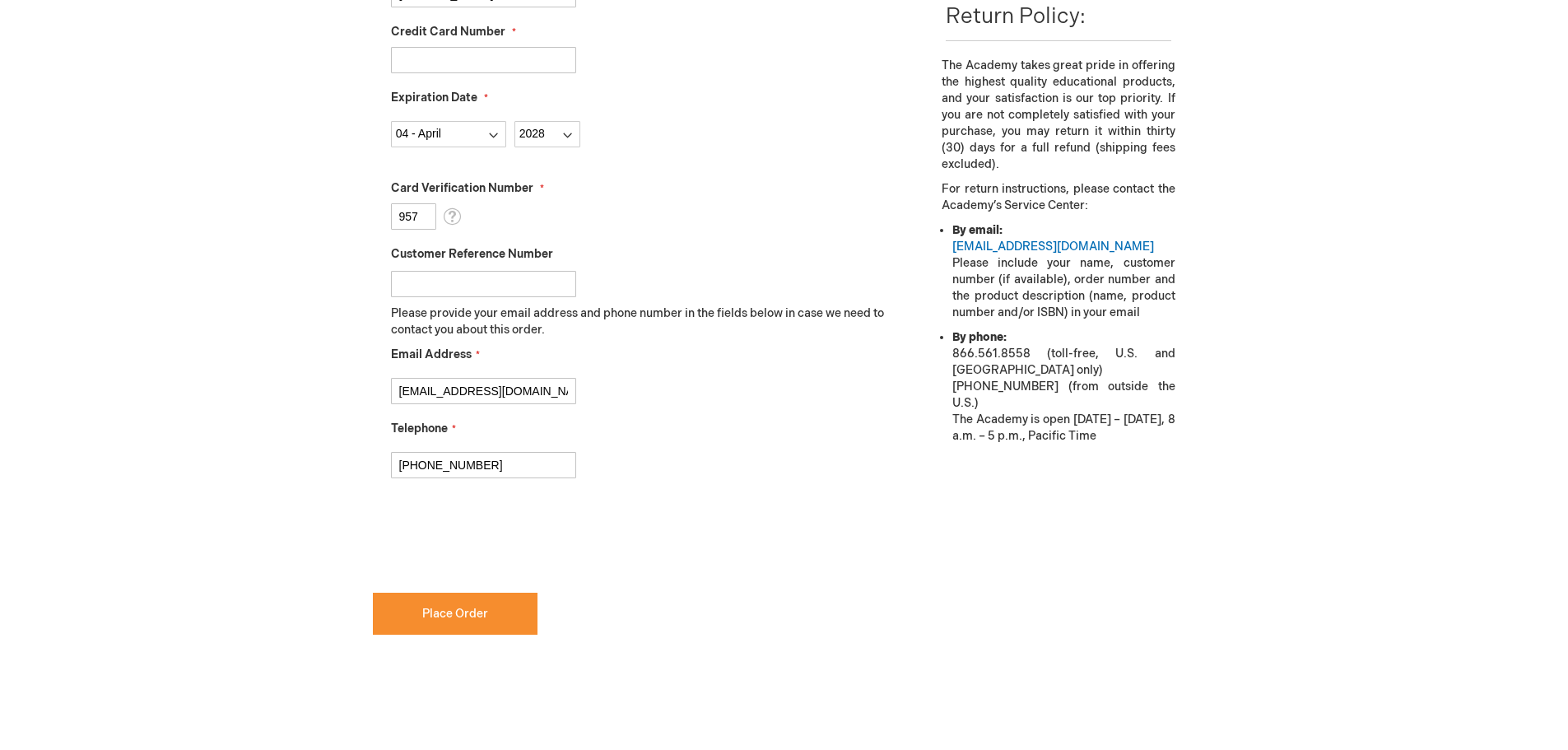
checkbox input "true"
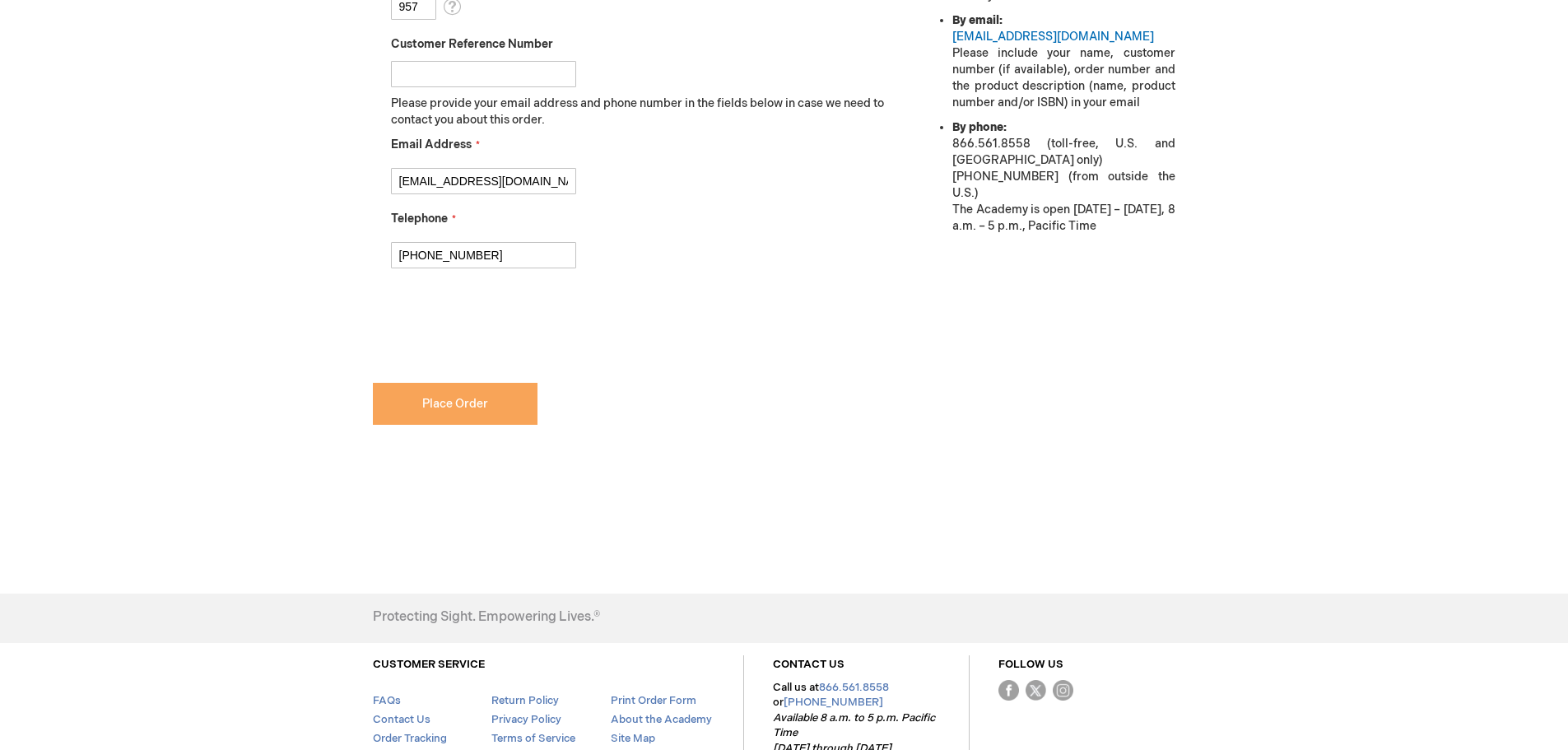
scroll to position [823, 0]
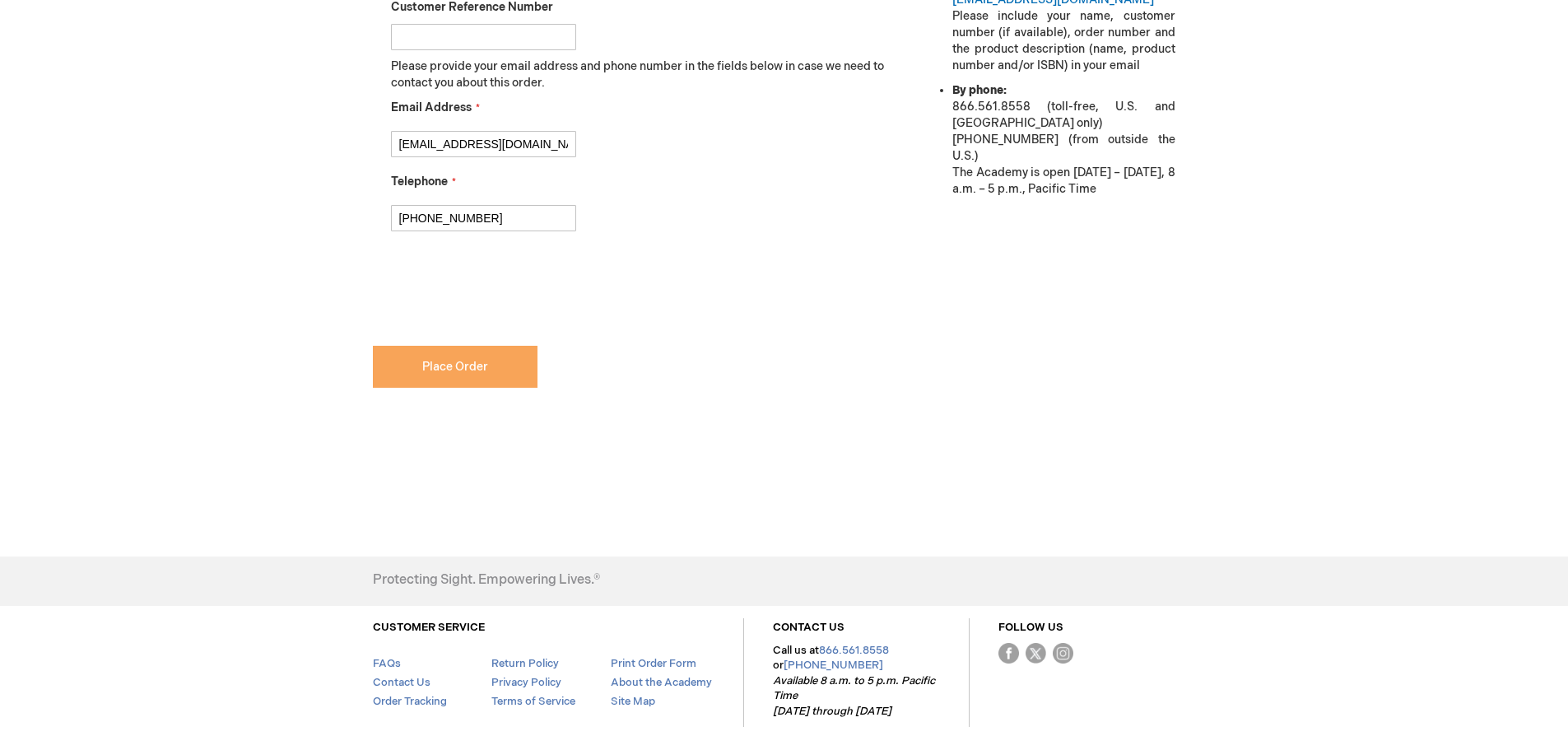
click at [460, 377] on button "Place Order" at bounding box center [455, 367] width 164 height 42
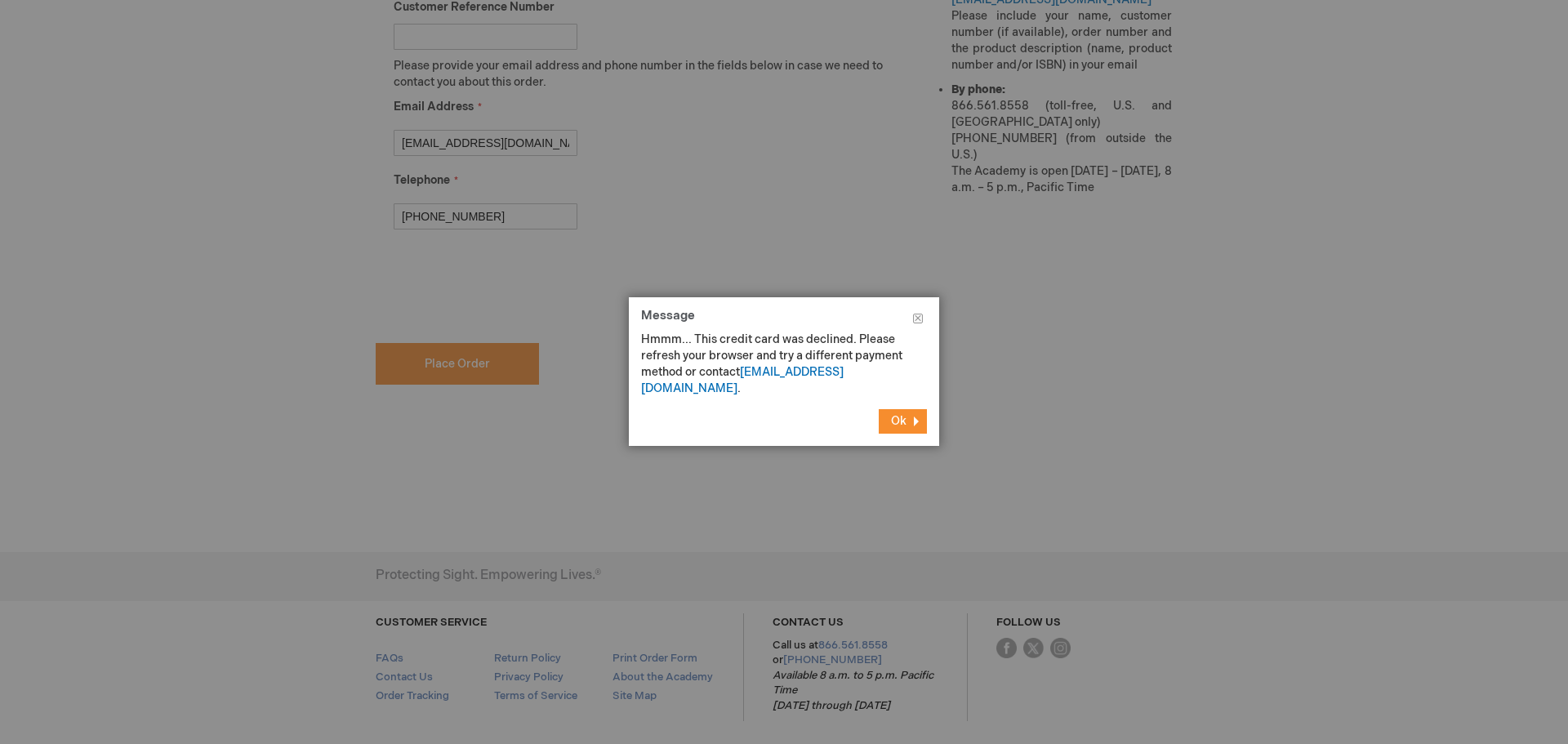
click at [890, 409] on button "Ok" at bounding box center [903, 421] width 49 height 24
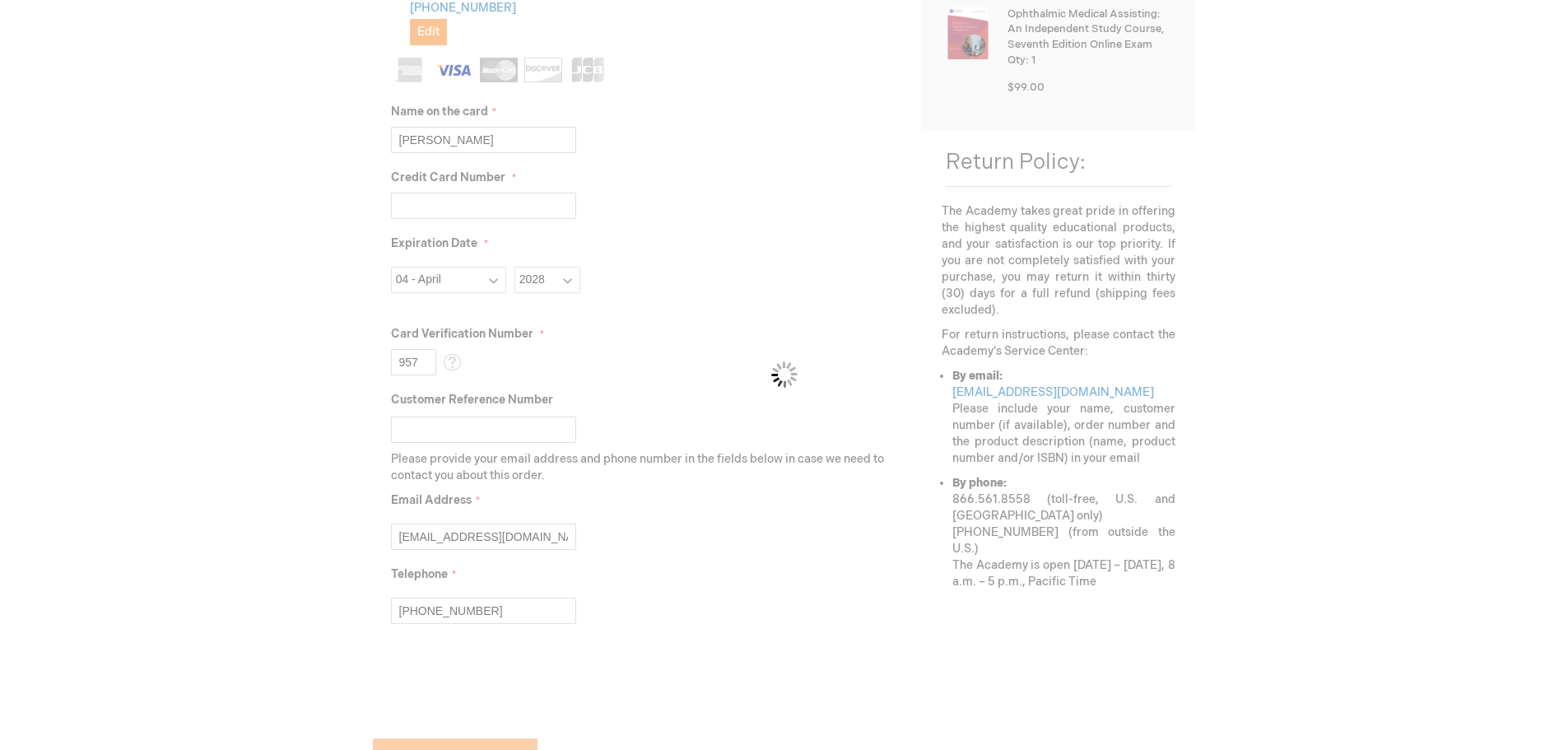
scroll to position [412, 0]
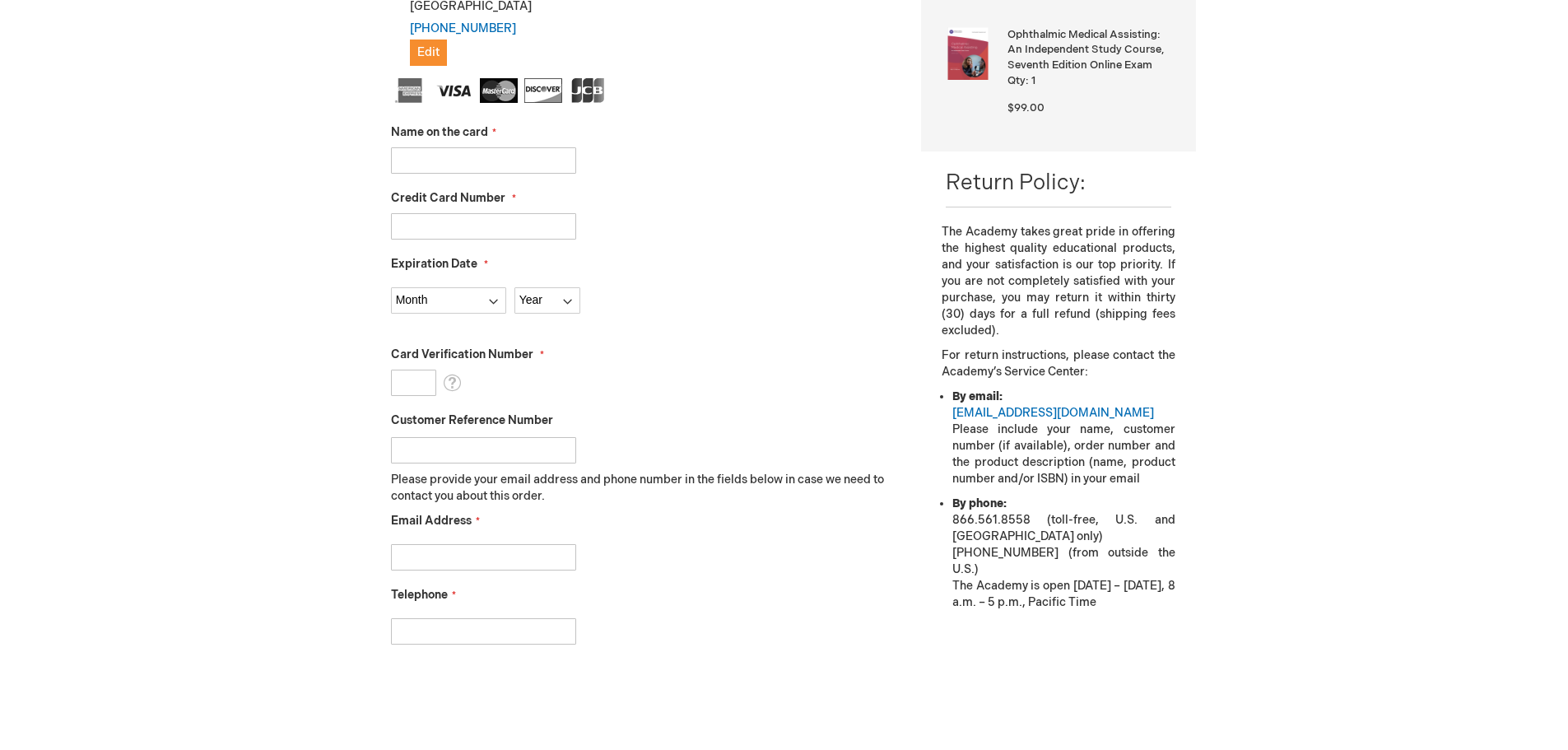
scroll to position [412, 0]
click at [461, 385] on div "Card Verification Number What is this?" at bounding box center [645, 370] width 507 height 50
click at [445, 379] on span "What is this?" at bounding box center [452, 380] width 19 height 24
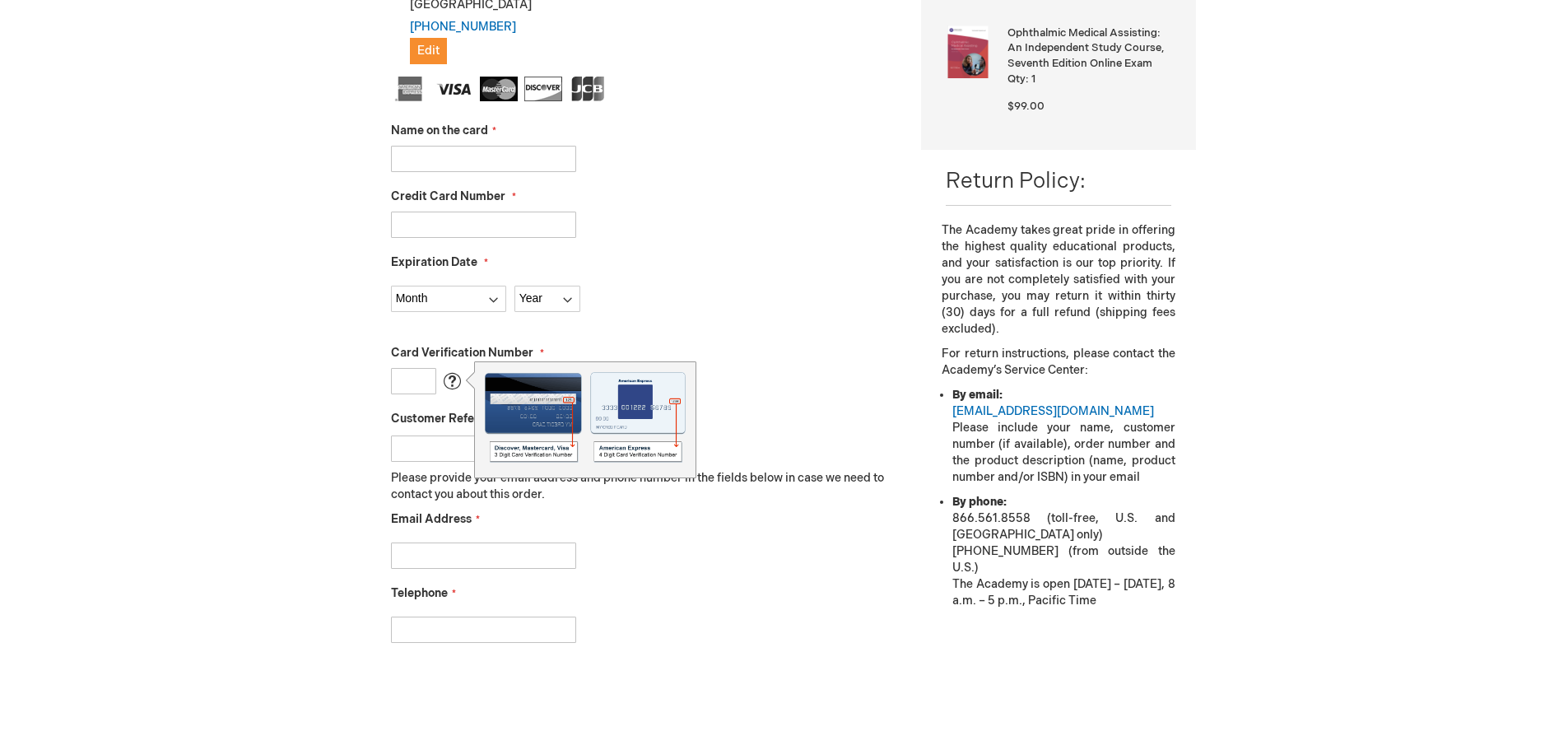
click at [705, 316] on fieldset "Name on the card Credit Card Number Expiration Date Month Year" at bounding box center [645, 368] width 507 height 583
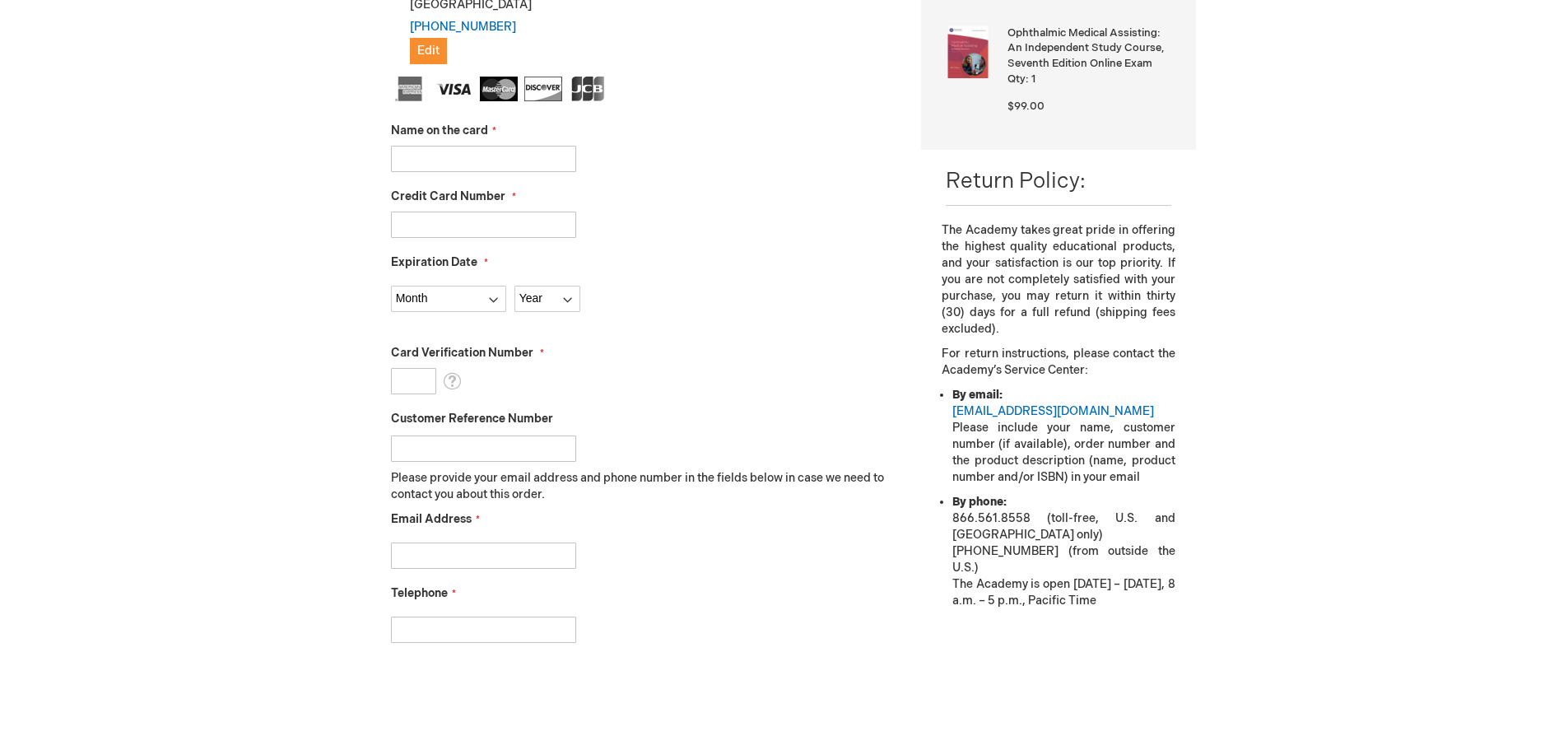
click at [450, 166] on input "Name on the card" at bounding box center [483, 158] width 185 height 26
type input "[PERSON_NAME]"
click at [470, 218] on input "Credit Card Number" at bounding box center [483, 224] width 185 height 26
type input "4802139688283165"
click at [441, 292] on select "Month 01 - January 02 - February 03 - March 04 - April 05 - May 06 - June 07 - …" at bounding box center [449, 298] width 115 height 26
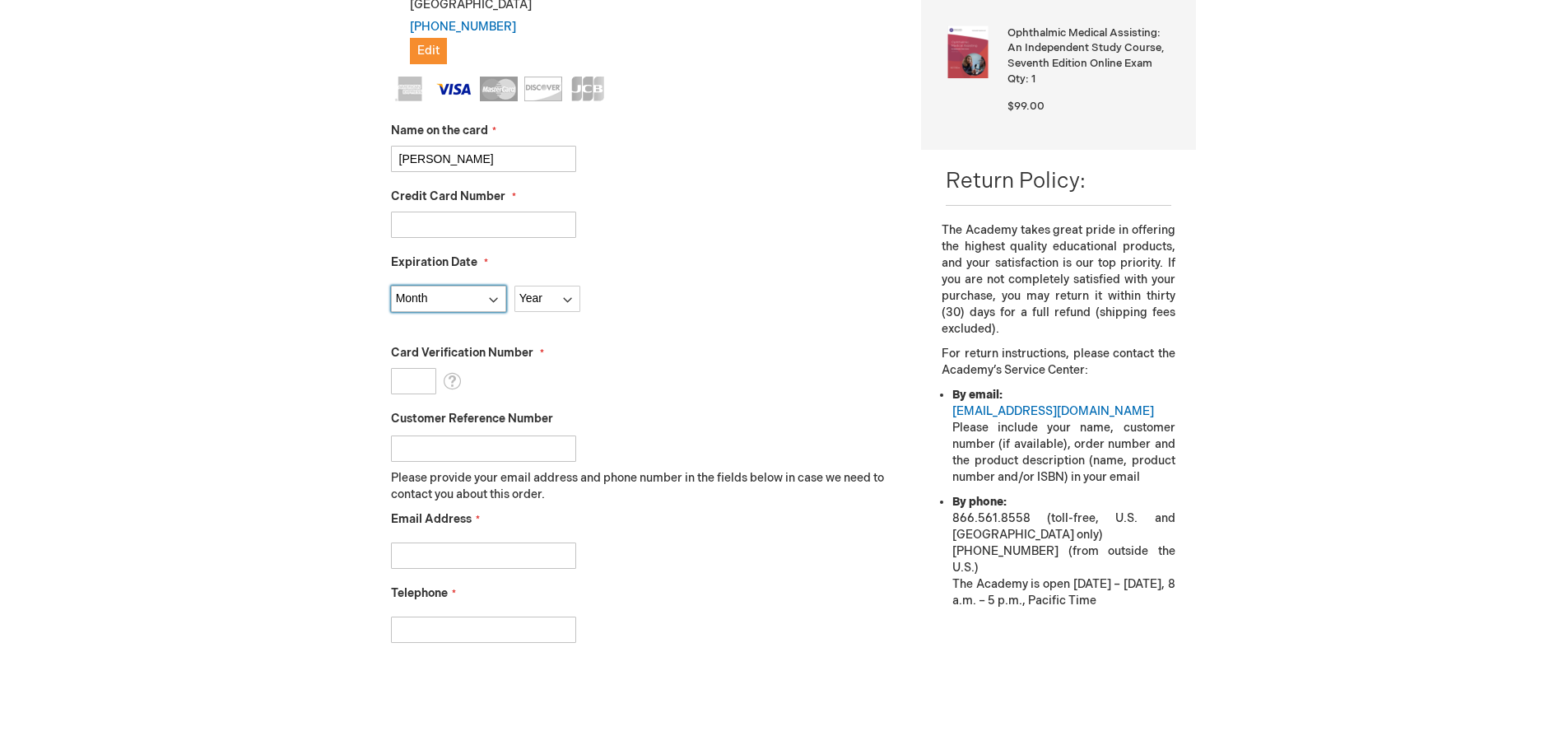
select select "4"
click at [391, 286] on select "Month 01 - January 02 - February 03 - March 04 - April 05 - May 06 - June 07 - …" at bounding box center [449, 298] width 115 height 26
click at [528, 293] on select "Year 2025 2026 2027 2028 2029 2030 2031 2032 2033 2034 2035" at bounding box center [547, 298] width 66 height 26
select select "2028"
click at [515, 286] on select "Year 2025 2026 2027 2028 2029 2030 2031 2032 2033 2034 2035" at bounding box center [547, 298] width 66 height 26
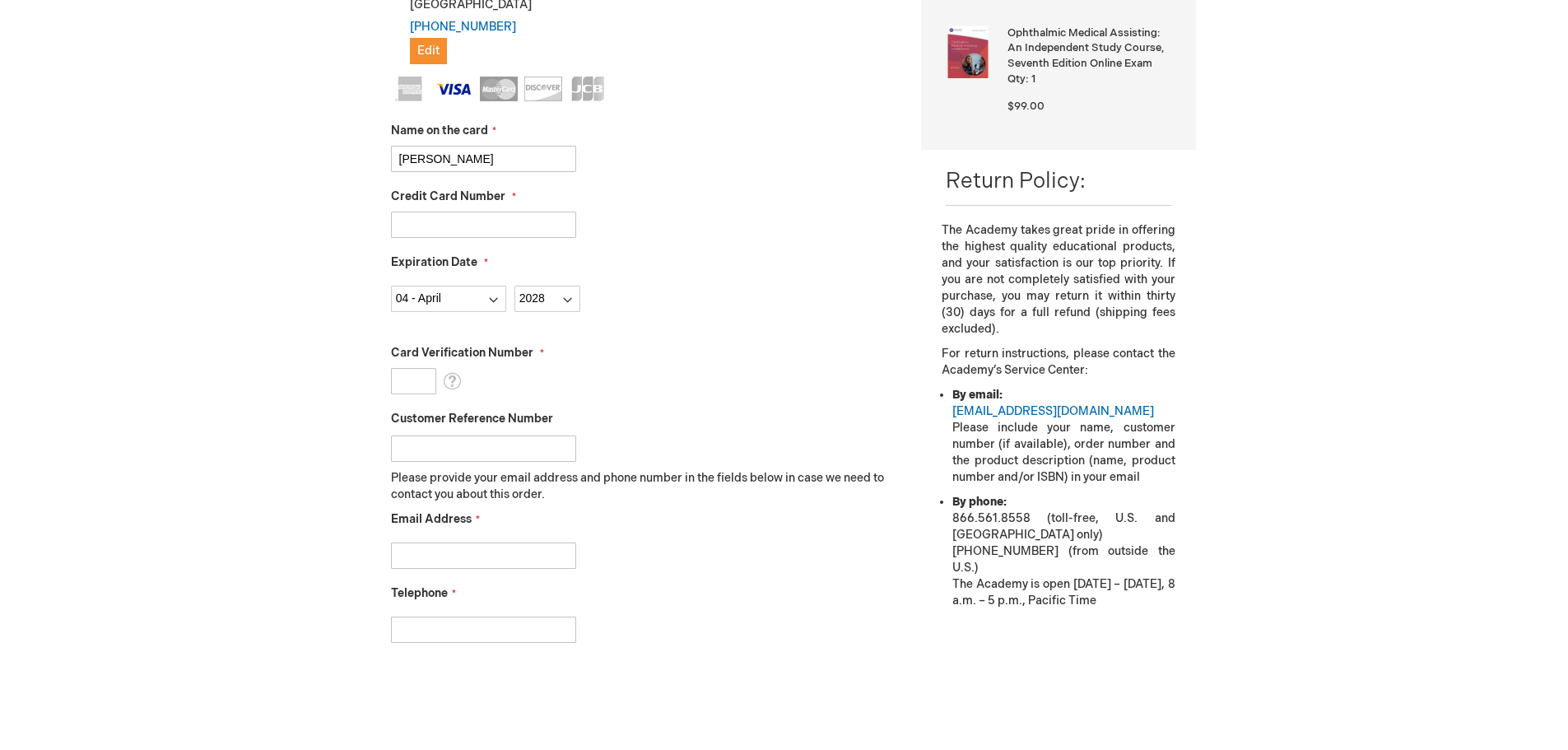
click at [424, 390] on input "Card Verification Number" at bounding box center [414, 380] width 45 height 26
type input "959"
click at [424, 572] on fieldset "Name on the card Jessica Hansen Credit Card Number 4802139688283165 Expiration …" at bounding box center [645, 368] width 507 height 583
click at [422, 563] on input "Email Address" at bounding box center [483, 555] width 185 height 26
type input "jhansen@premieridaho.com"
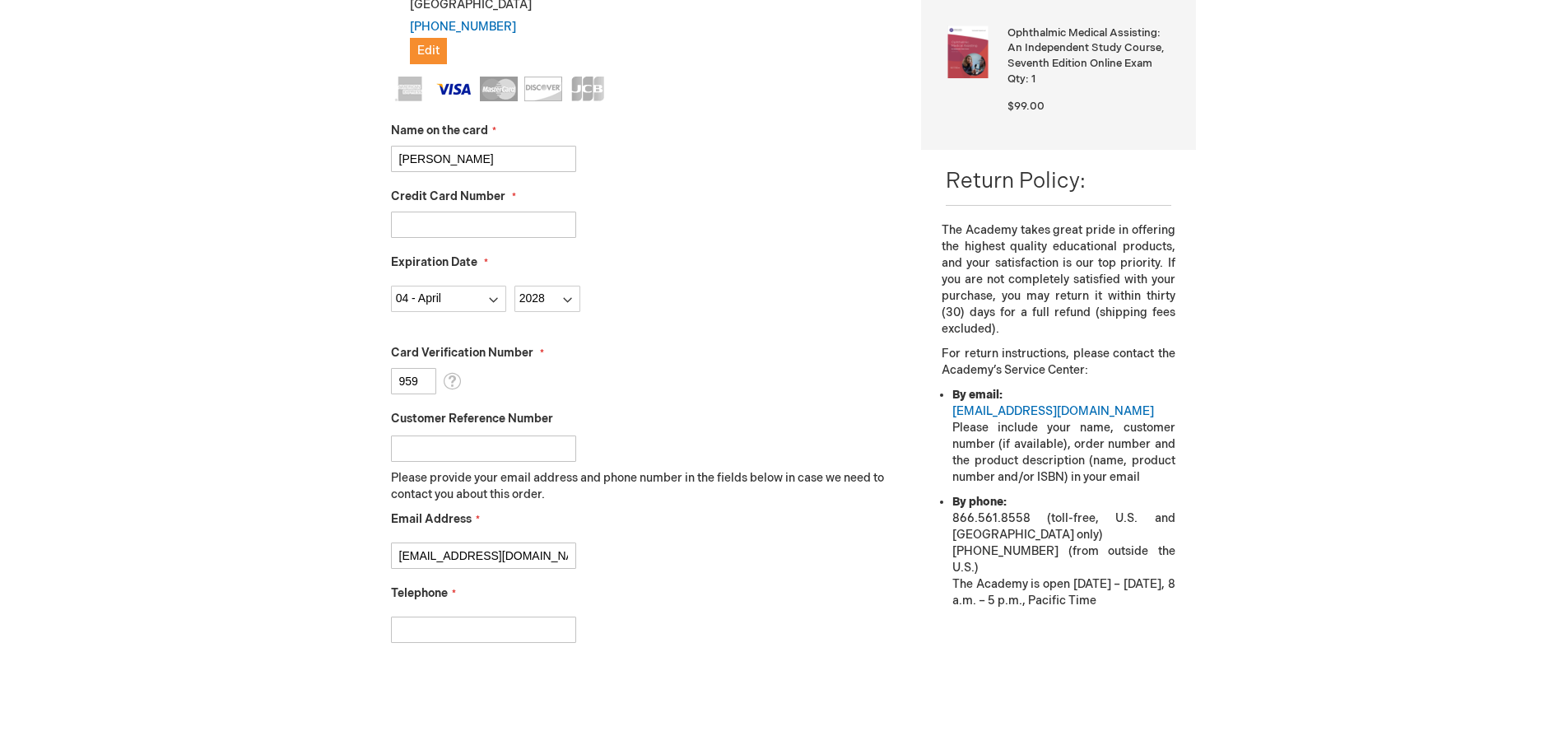
click at [477, 623] on input "Telephone" at bounding box center [483, 629] width 185 height 26
type input "[PHONE_NUMBER]"
checkbox input "true"
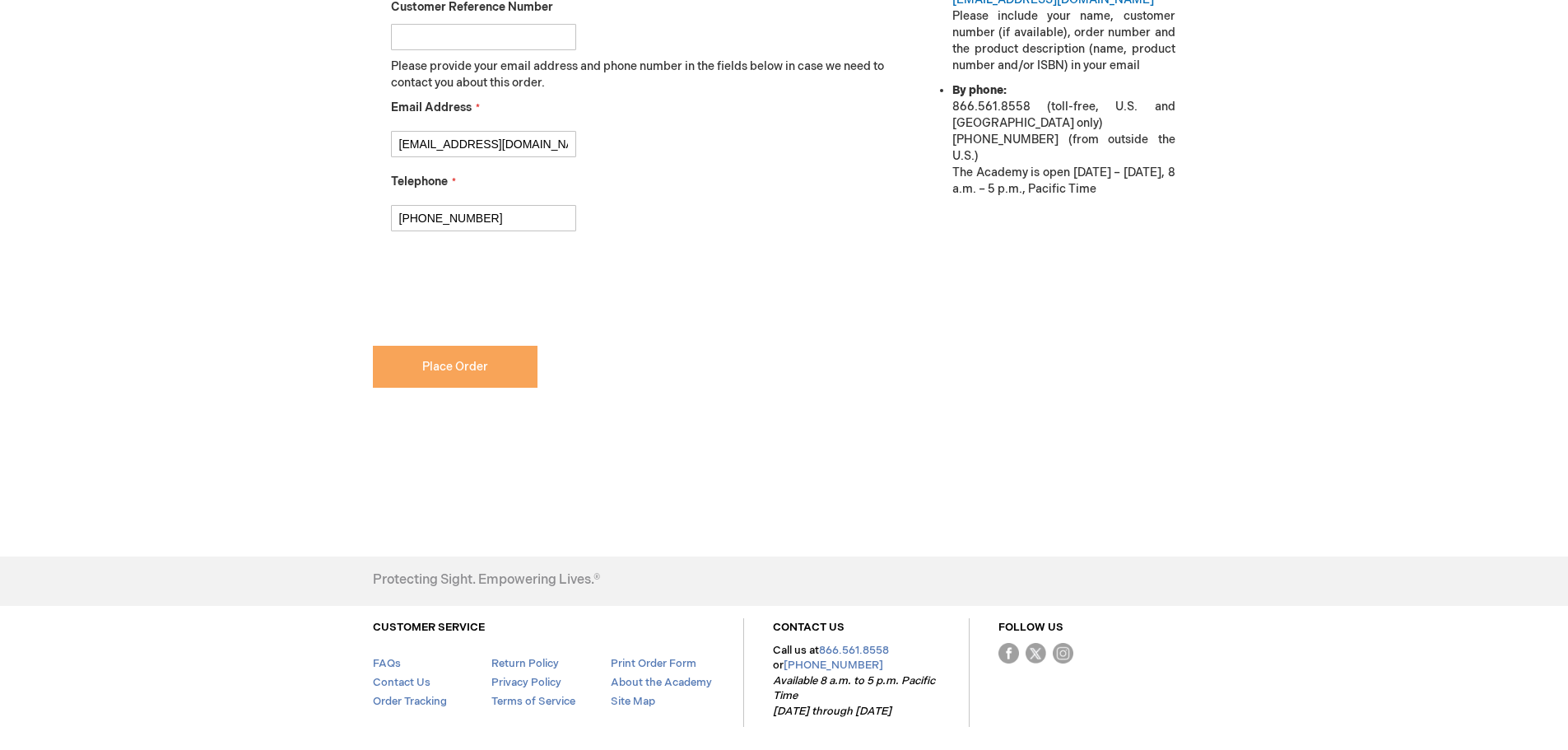
click at [427, 372] on span "Place Order" at bounding box center [455, 367] width 66 height 14
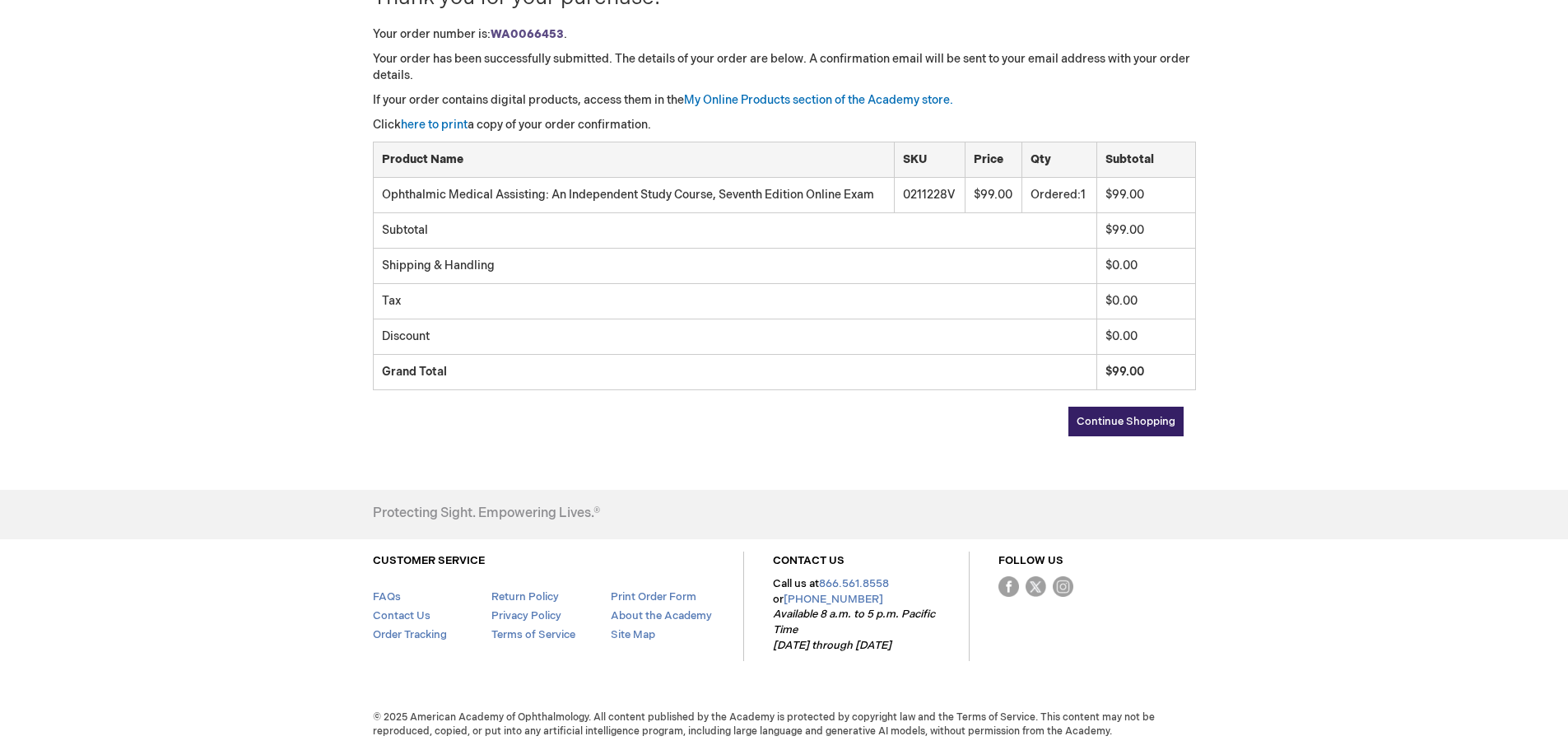
scroll to position [252, 0]
click at [438, 121] on link "here to print" at bounding box center [434, 124] width 67 height 14
